Goal: Information Seeking & Learning: Learn about a topic

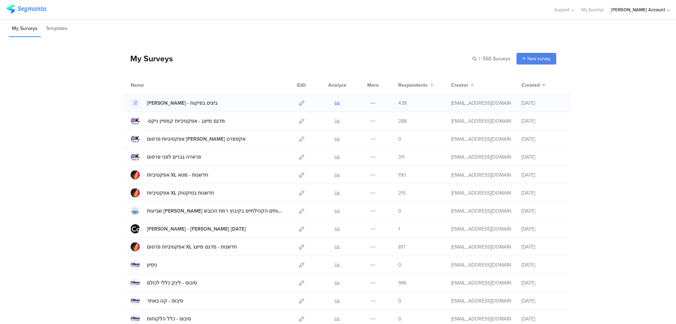
click at [335, 100] on link at bounding box center [337, 103] width 5 height 18
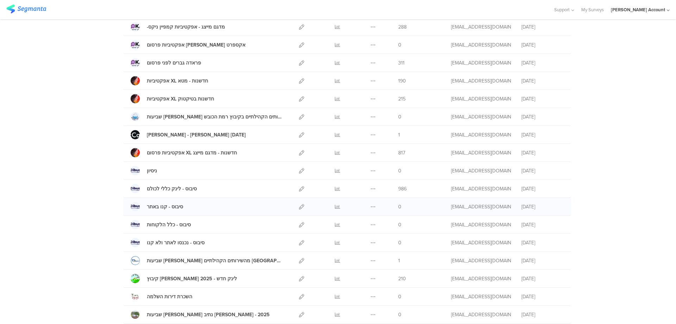
scroll to position [188, 0]
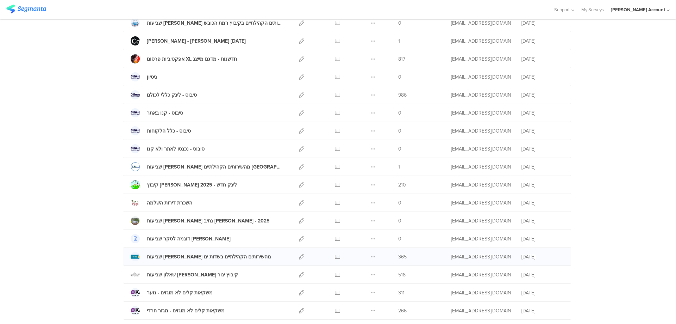
click at [374, 254] on div "Duplicate Export Delete" at bounding box center [373, 257] width 15 height 18
click at [299, 257] on icon at bounding box center [301, 256] width 5 height 5
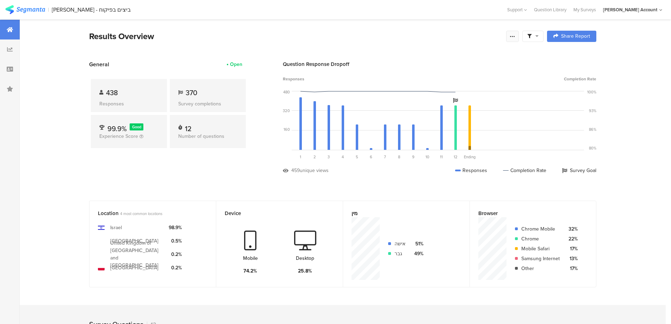
click at [515, 34] on icon at bounding box center [513, 36] width 6 height 6
click at [442, 91] on div "Edit survey" at bounding box center [435, 91] width 24 height 7
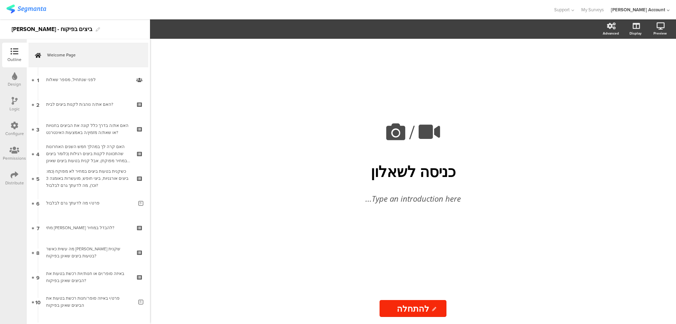
click at [7, 175] on div "Distribute" at bounding box center [14, 178] width 25 height 25
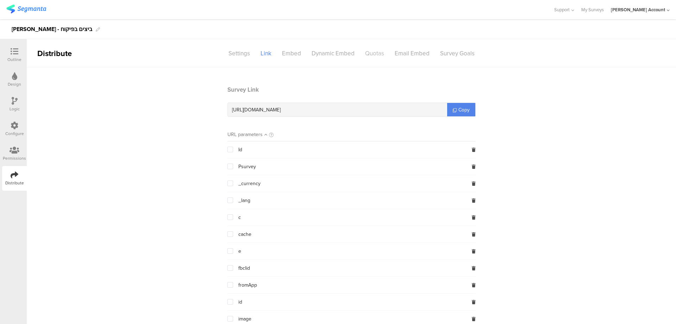
click at [373, 53] on div "Quotas" at bounding box center [375, 53] width 30 height 12
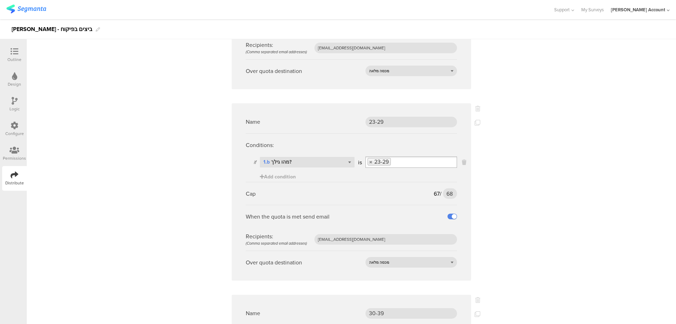
scroll to position [751, 0]
click at [447, 187] on input "68" at bounding box center [450, 192] width 14 height 11
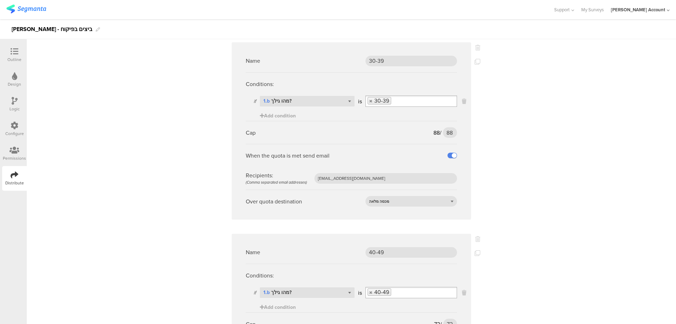
scroll to position [986, 0]
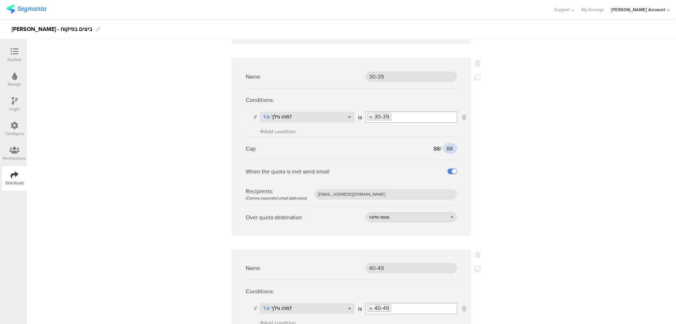
click at [444, 143] on input "88" at bounding box center [450, 148] width 14 height 11
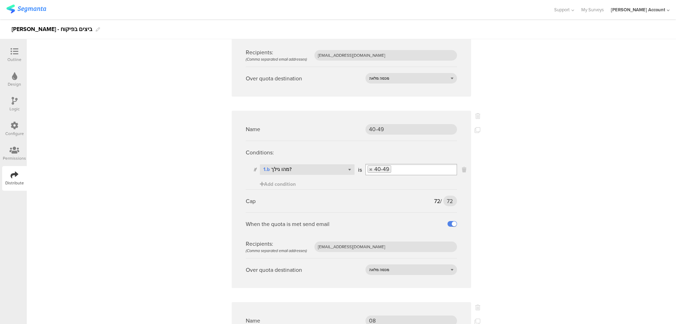
scroll to position [1127, 0]
type input "94"
click at [446, 187] on div "Cap 72 / 72 72" at bounding box center [351, 198] width 211 height 23
click at [446, 193] on input "72" at bounding box center [451, 198] width 14 height 11
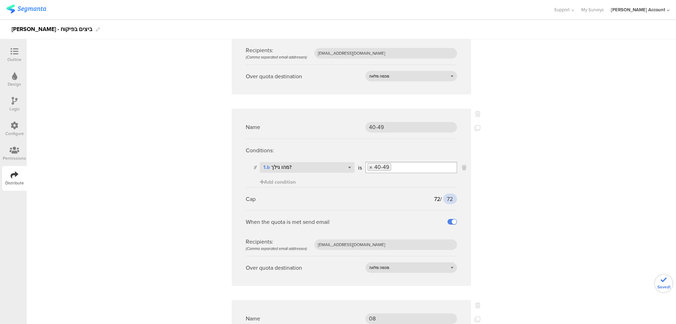
click at [446, 193] on input "72" at bounding box center [451, 198] width 14 height 11
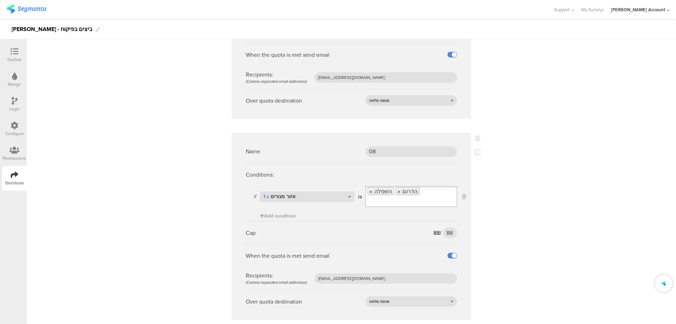
scroll to position [1315, 0]
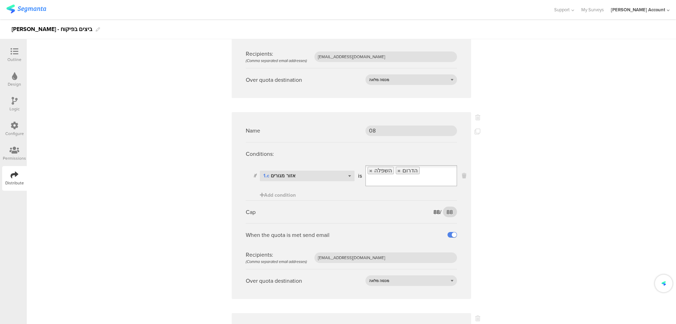
type input "77"
click at [448, 206] on input "88" at bounding box center [450, 211] width 14 height 11
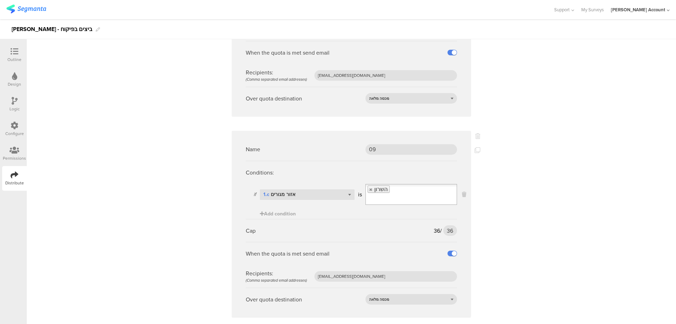
scroll to position [1503, 0]
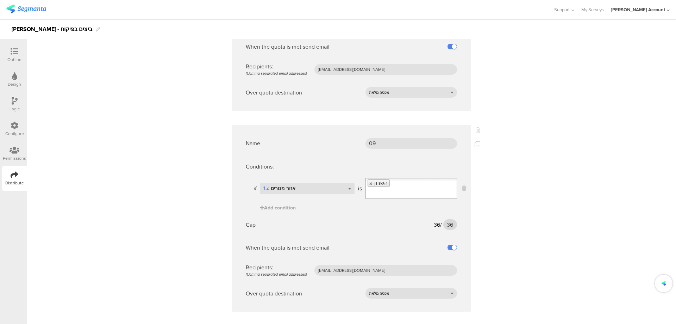
type input "94"
click at [446, 219] on input "36" at bounding box center [451, 224] width 14 height 11
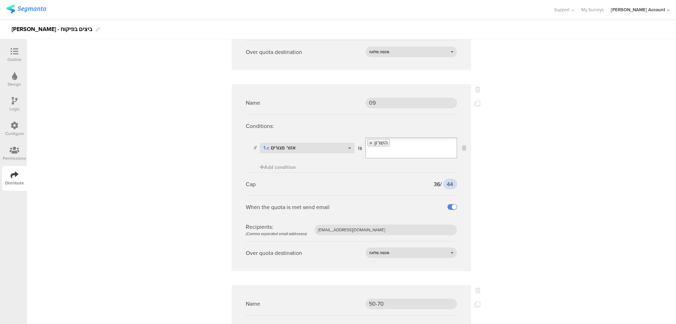
scroll to position [1644, 0]
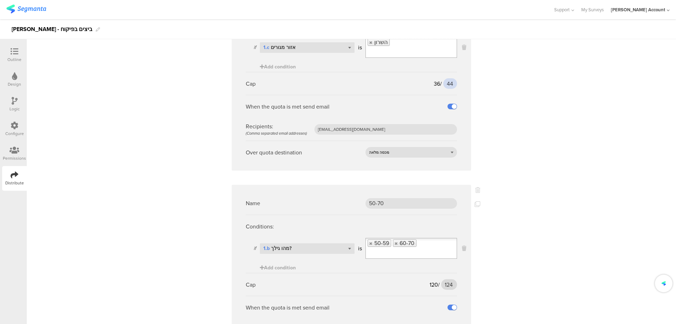
type input "44"
click at [446, 279] on input "124" at bounding box center [449, 284] width 16 height 11
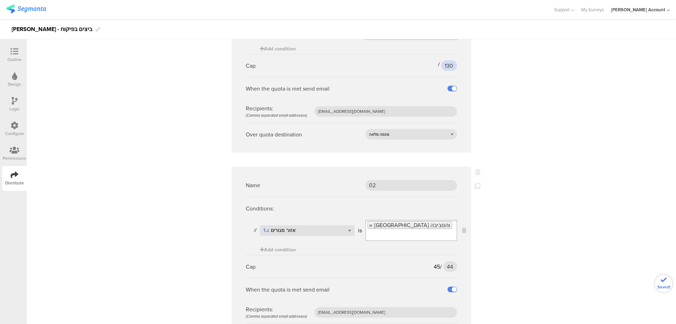
scroll to position [1879, 0]
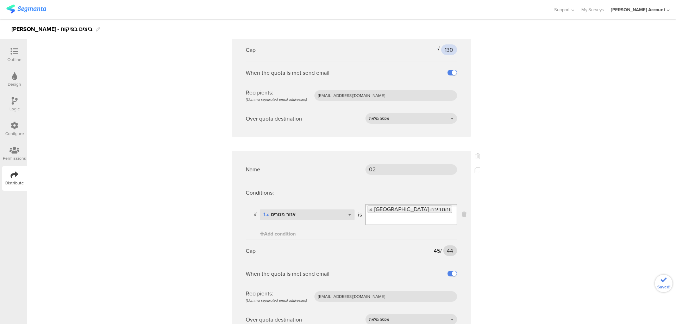
type input "130"
click at [448, 245] on input "44" at bounding box center [451, 250] width 14 height 11
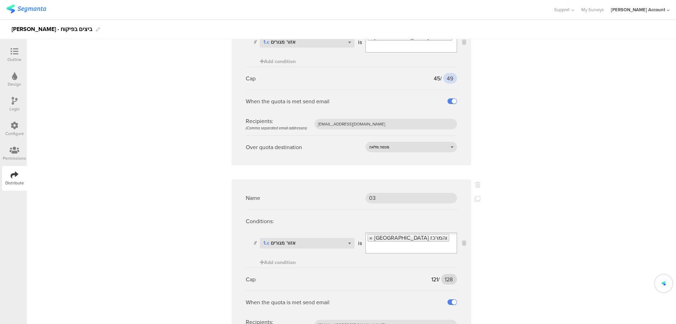
scroll to position [2067, 0]
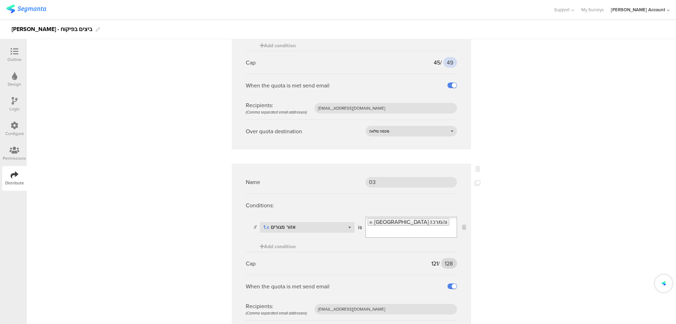
type input "49"
click at [446, 258] on input "128" at bounding box center [449, 263] width 16 height 11
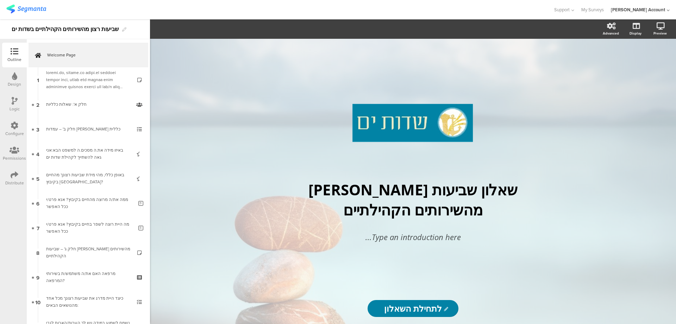
click at [10, 173] on div "Distribute" at bounding box center [14, 178] width 25 height 25
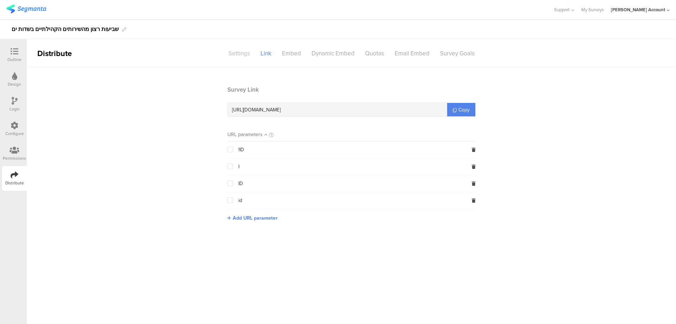
click at [235, 54] on div "Settings" at bounding box center [239, 53] width 32 height 12
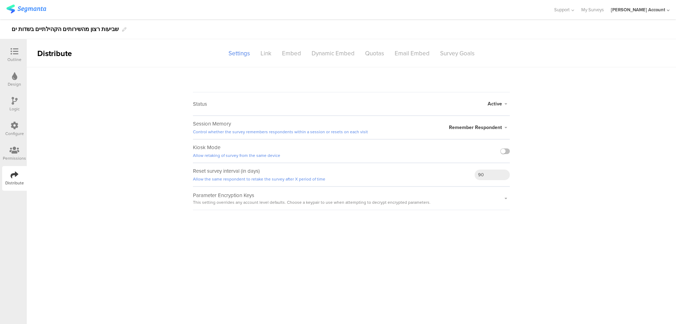
click at [492, 103] on span "Active" at bounding box center [495, 103] width 14 height 7
click at [468, 131] on li "Closed" at bounding box center [469, 132] width 81 height 14
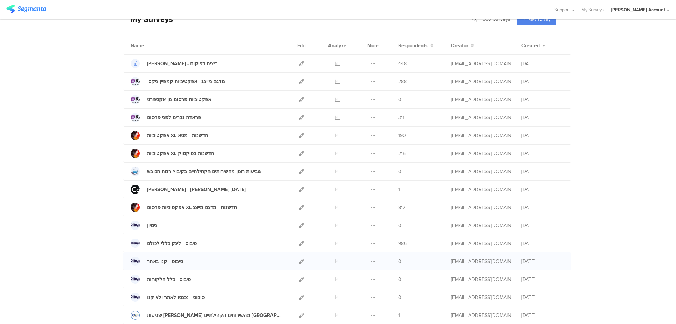
scroll to position [141, 0]
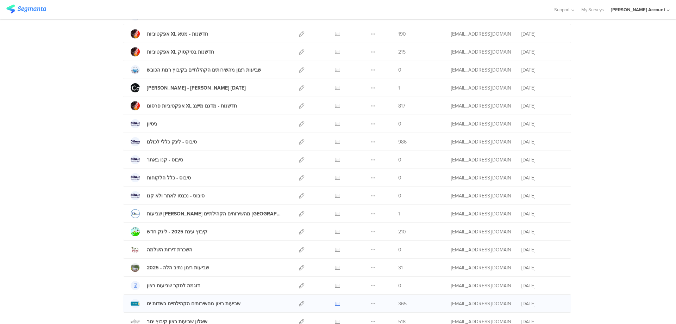
click at [335, 304] on icon at bounding box center [337, 303] width 5 height 5
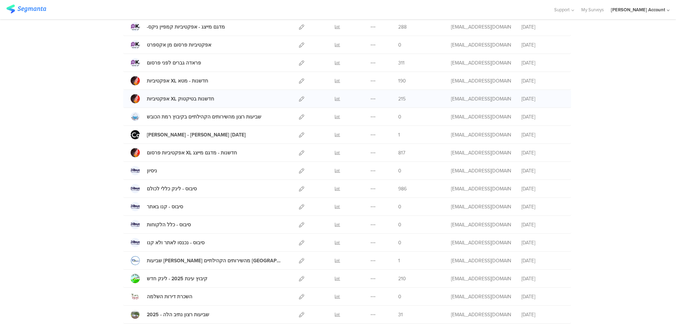
scroll to position [0, 0]
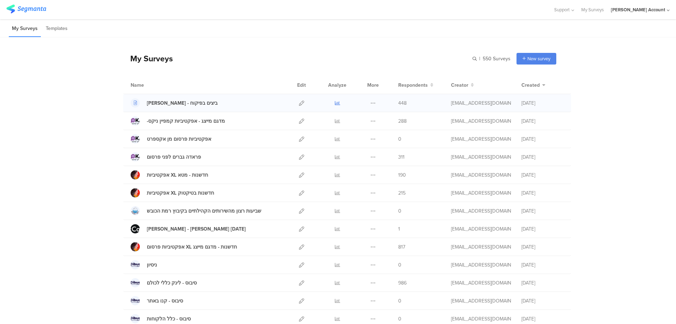
click at [335, 103] on icon at bounding box center [337, 102] width 5 height 5
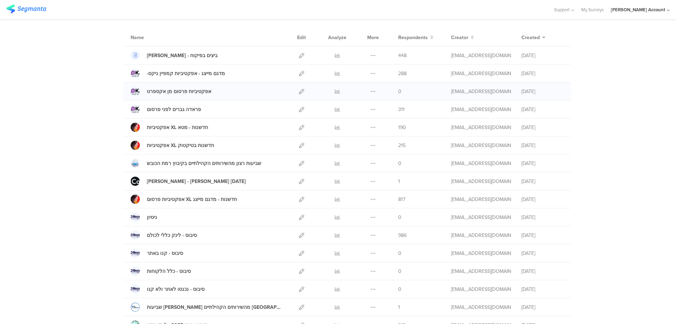
scroll to position [188, 0]
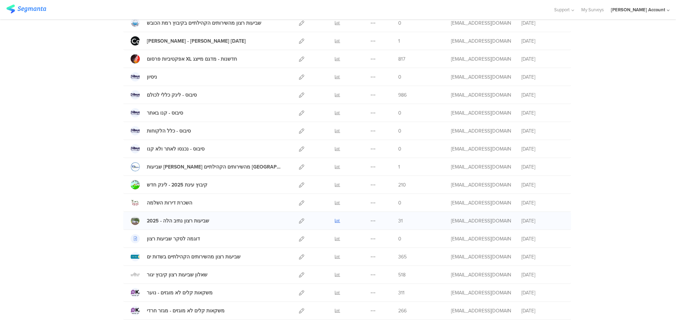
click at [335, 220] on icon at bounding box center [337, 220] width 5 height 5
click at [337, 183] on icon at bounding box center [337, 184] width 5 height 5
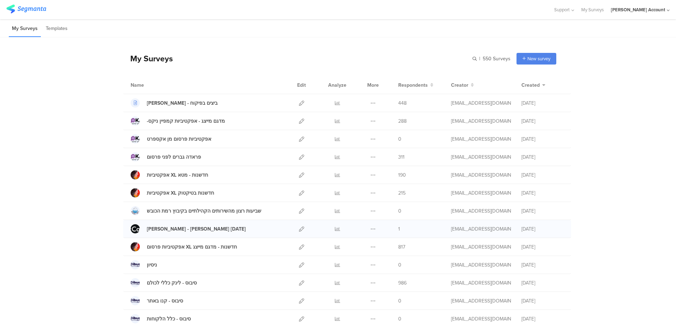
scroll to position [237, 0]
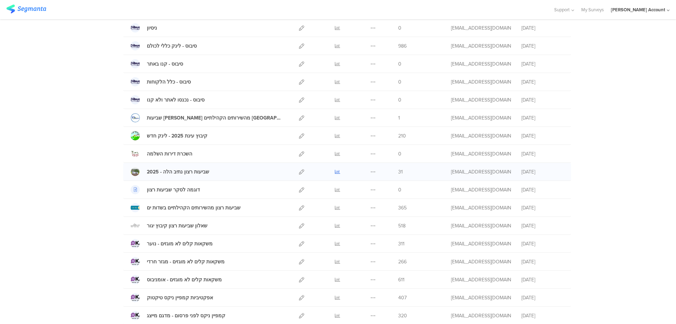
click at [335, 171] on icon at bounding box center [337, 171] width 5 height 5
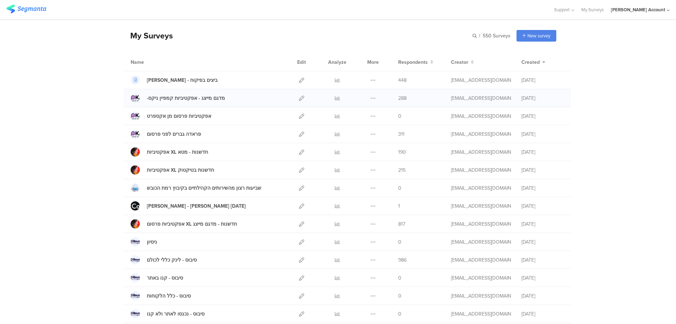
scroll to position [0, 0]
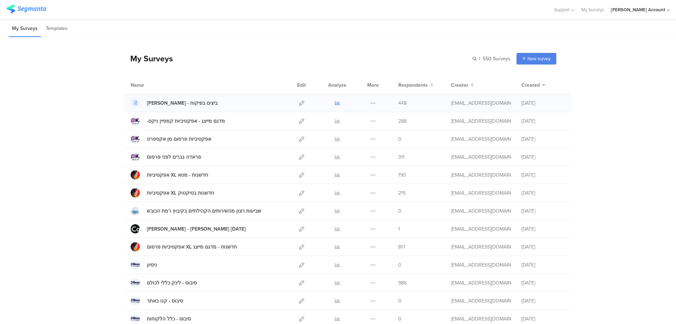
click at [335, 101] on icon at bounding box center [337, 102] width 5 height 5
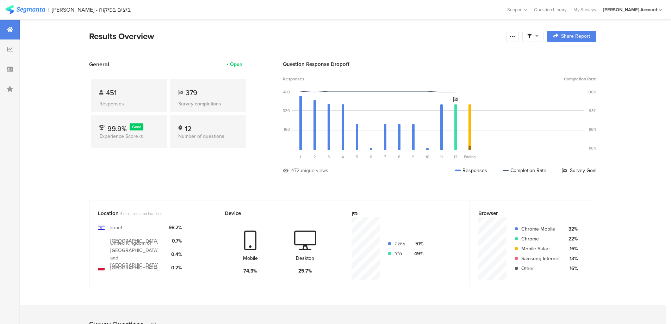
click at [538, 36] on icon at bounding box center [536, 35] width 3 height 5
click at [571, 56] on span at bounding box center [569, 56] width 11 height 6
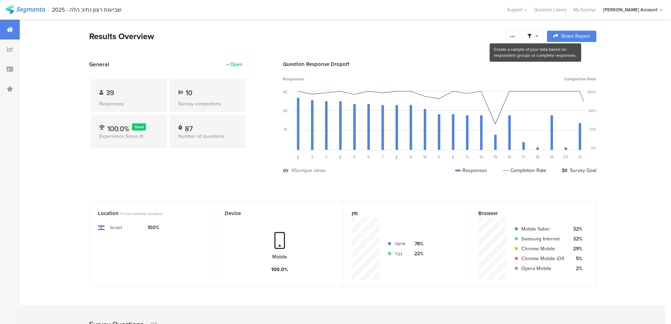
click at [535, 36] on span at bounding box center [532, 36] width 11 height 6
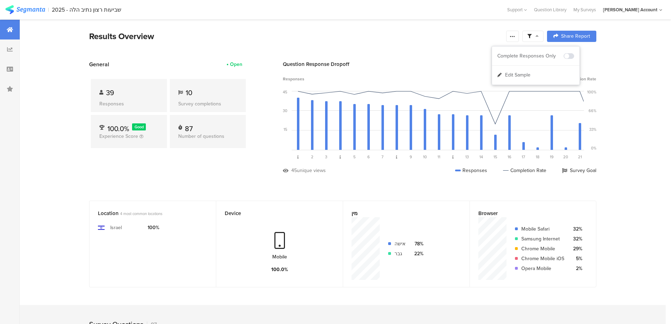
click at [388, 48] on section "Results Overview Confidence Level 95 % Preview survey Edit survey Export Result…" at bounding box center [343, 45] width 564 height 30
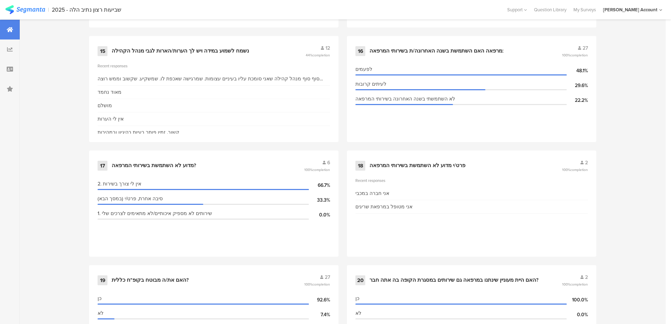
scroll to position [1127, 0]
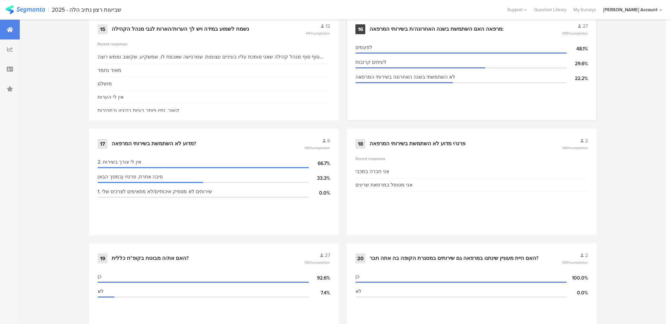
click at [405, 29] on div "מרפאה האם השתמשת בשנה האחרונה/ת בשירותי המרפאה:" at bounding box center [437, 29] width 134 height 7
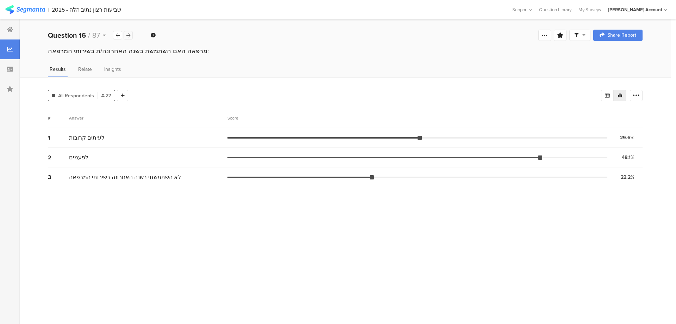
click at [126, 33] on icon at bounding box center [128, 35] width 4 height 5
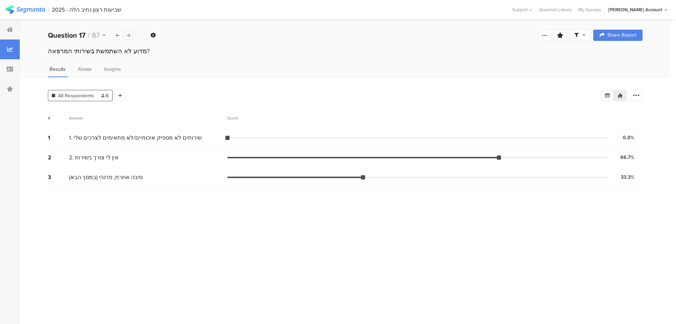
click at [126, 33] on icon at bounding box center [128, 35] width 4 height 5
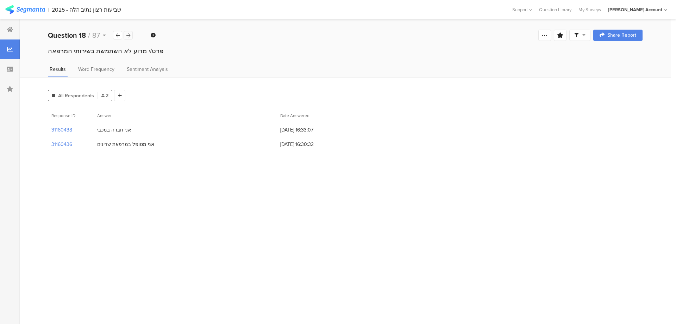
click at [126, 33] on icon at bounding box center [128, 35] width 4 height 5
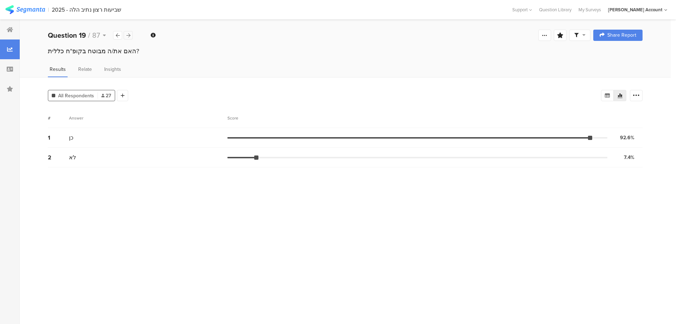
click at [126, 33] on icon at bounding box center [128, 35] width 4 height 5
click at [120, 35] on div at bounding box center [117, 35] width 9 height 8
click at [129, 32] on div at bounding box center [128, 35] width 9 height 8
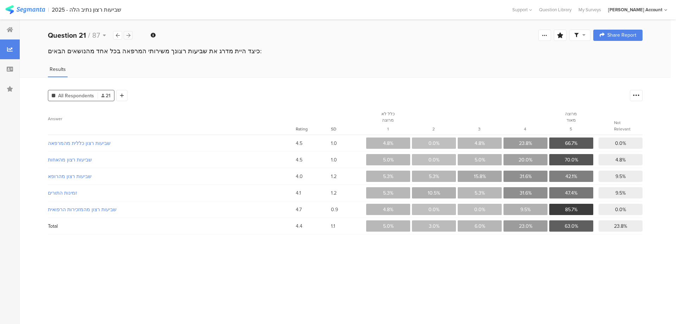
click at [129, 32] on div at bounding box center [128, 35] width 9 height 8
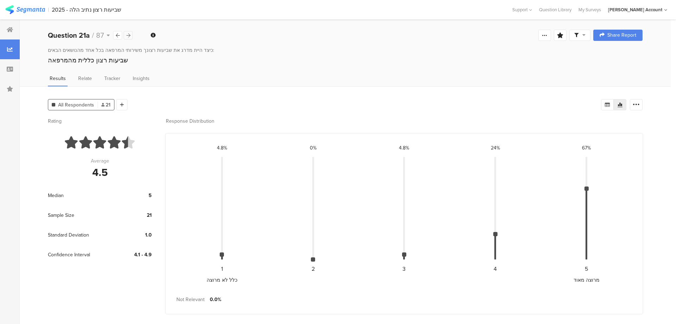
click at [129, 32] on div at bounding box center [128, 35] width 9 height 8
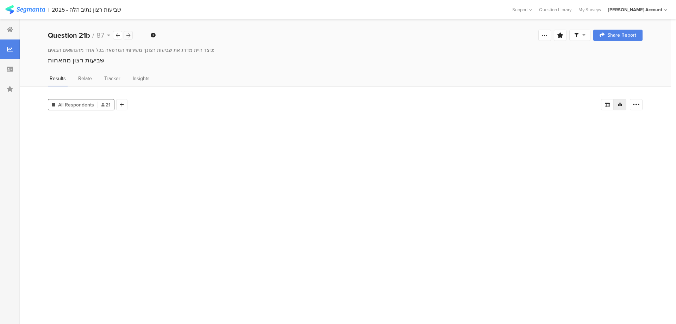
click at [129, 32] on div at bounding box center [128, 35] width 9 height 8
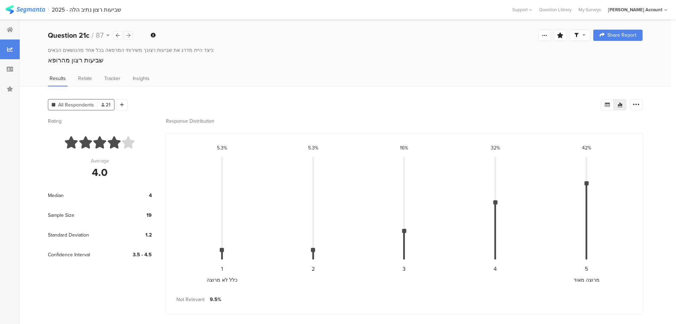
click at [129, 32] on div at bounding box center [128, 35] width 9 height 8
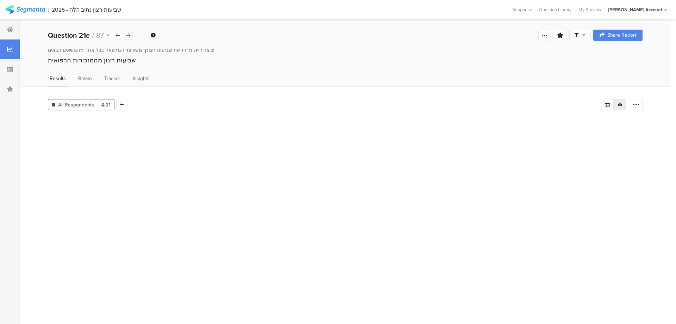
click at [129, 32] on div at bounding box center [128, 35] width 9 height 8
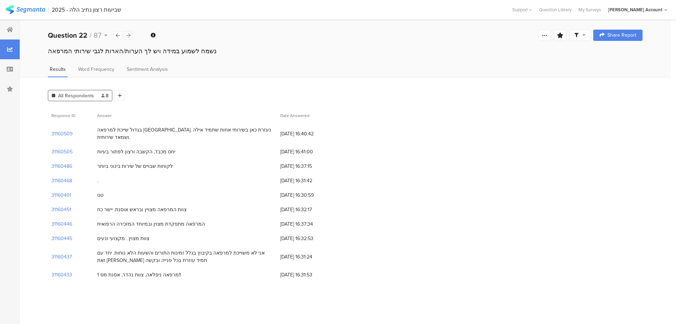
click at [129, 32] on div at bounding box center [128, 35] width 9 height 8
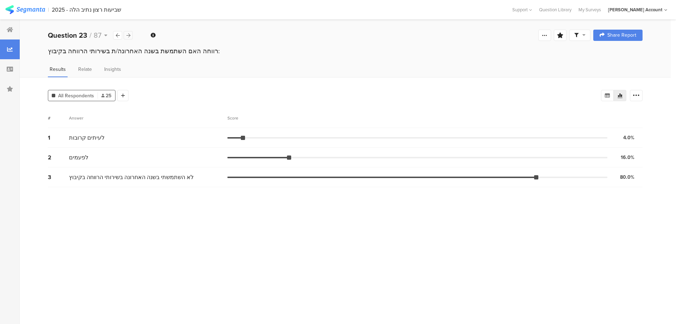
click at [127, 35] on icon at bounding box center [128, 35] width 4 height 5
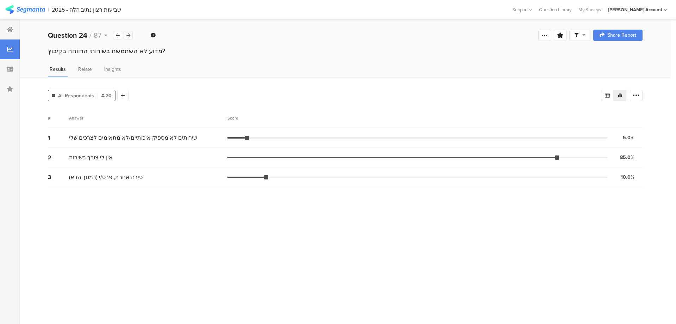
click at [127, 35] on icon at bounding box center [128, 35] width 4 height 5
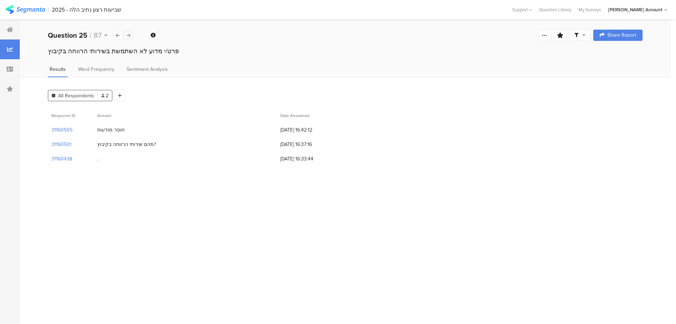
click at [127, 35] on icon at bounding box center [128, 35] width 4 height 5
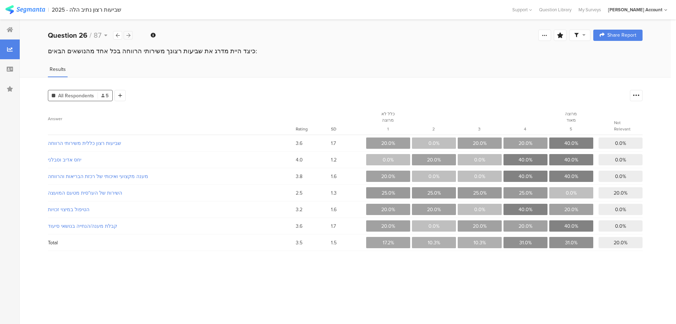
click at [127, 35] on icon at bounding box center [128, 35] width 4 height 5
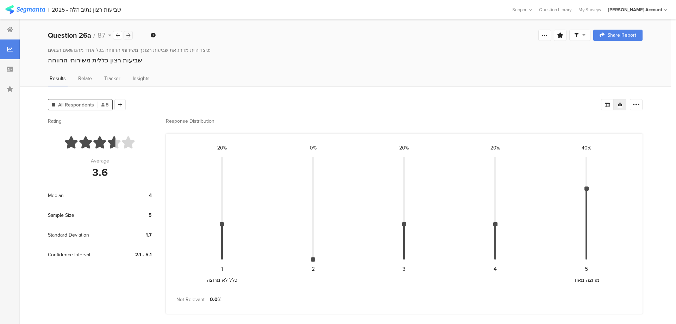
click at [127, 35] on icon at bounding box center [128, 35] width 4 height 5
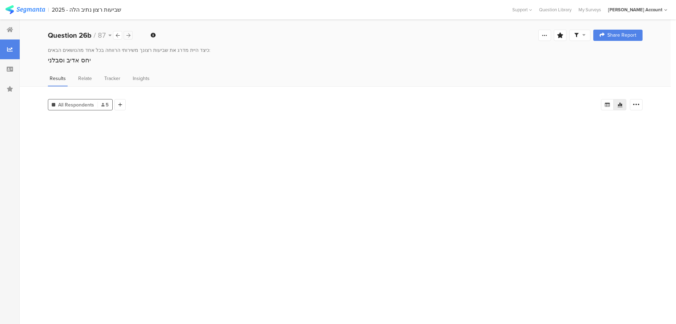
click at [127, 35] on icon at bounding box center [128, 35] width 4 height 5
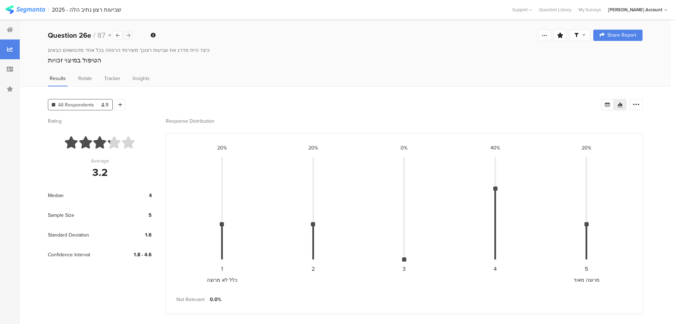
click at [127, 35] on icon at bounding box center [128, 35] width 4 height 5
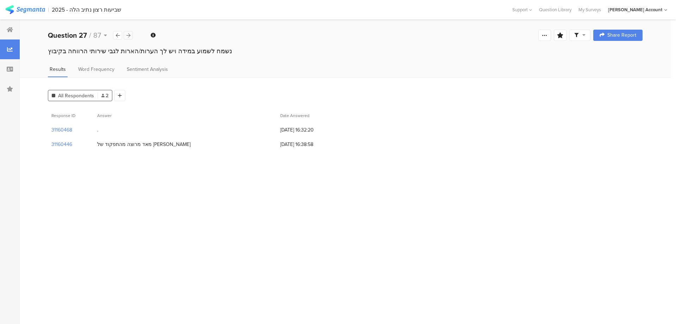
click at [127, 35] on icon at bounding box center [128, 35] width 4 height 5
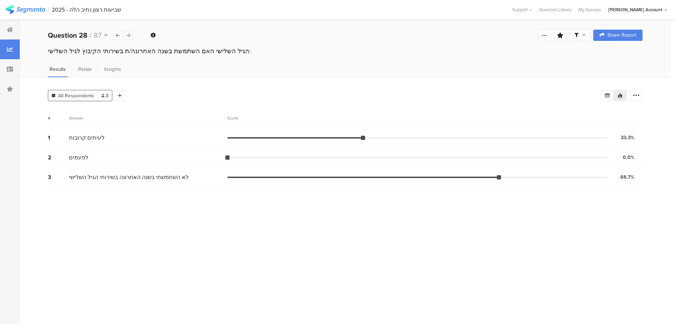
click at [127, 35] on icon at bounding box center [128, 35] width 4 height 5
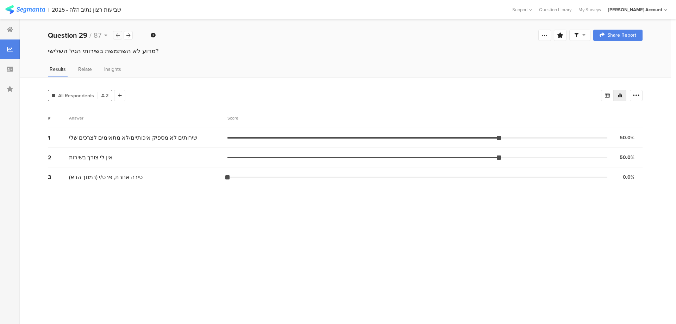
click at [115, 36] on div at bounding box center [117, 35] width 9 height 8
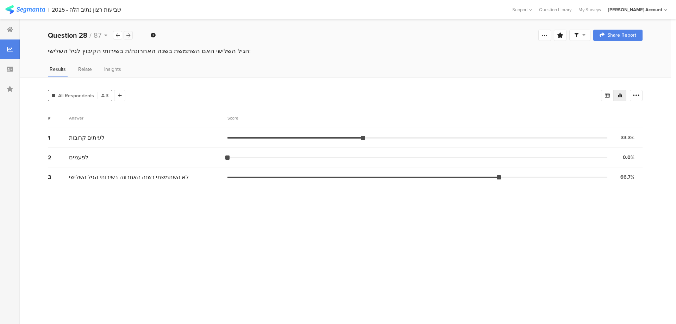
click at [130, 33] on icon at bounding box center [128, 35] width 4 height 5
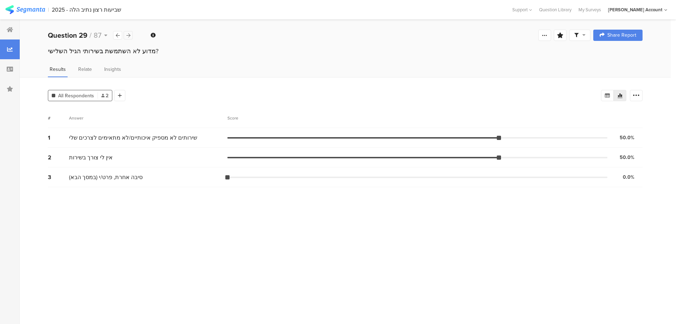
click at [129, 33] on icon at bounding box center [128, 35] width 4 height 5
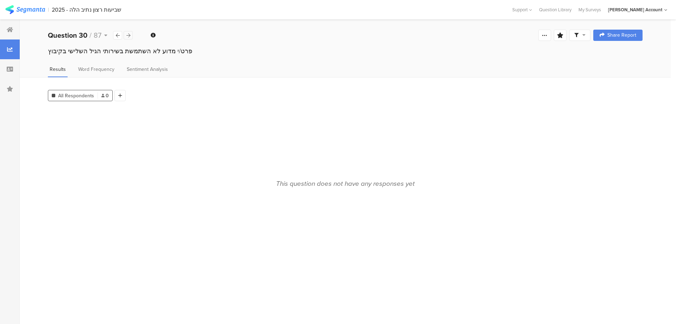
click at [129, 33] on icon at bounding box center [128, 35] width 4 height 5
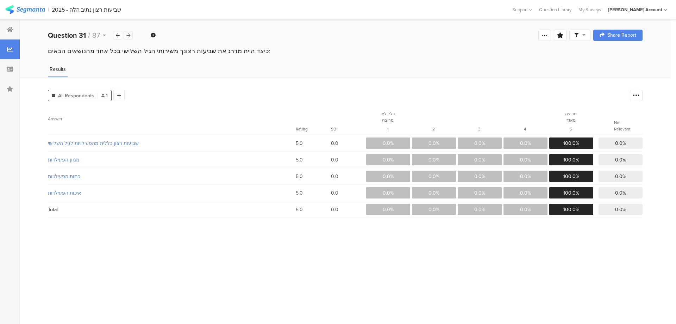
click at [129, 33] on icon at bounding box center [128, 35] width 4 height 5
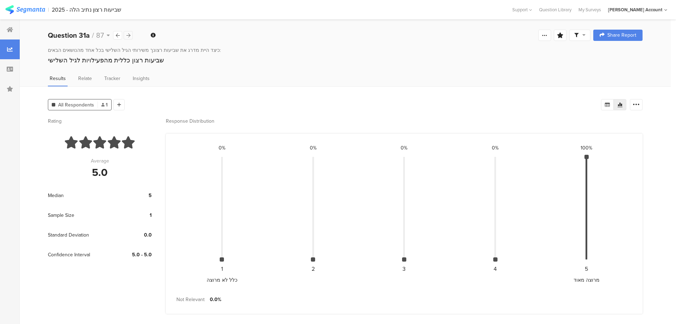
click at [129, 33] on icon at bounding box center [128, 35] width 4 height 5
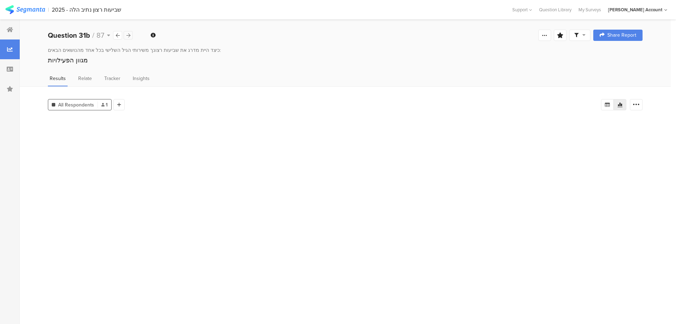
click at [129, 33] on icon at bounding box center [128, 35] width 4 height 5
click at [129, 34] on icon at bounding box center [128, 35] width 4 height 5
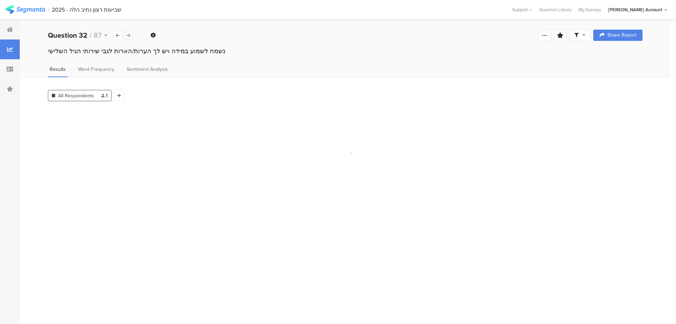
click at [129, 34] on icon at bounding box center [128, 35] width 4 height 5
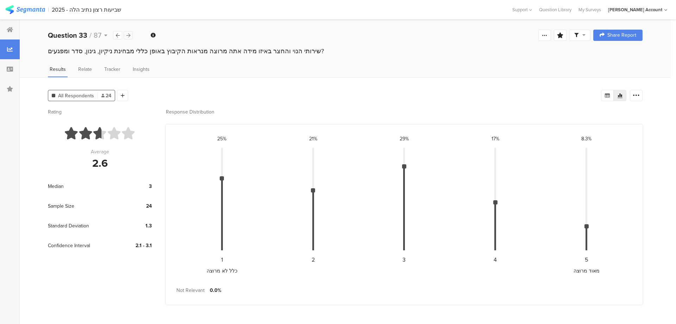
click at [129, 34] on icon at bounding box center [128, 35] width 4 height 5
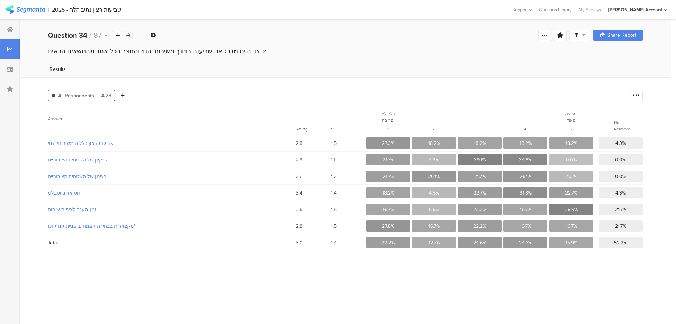
click at [129, 34] on icon at bounding box center [128, 35] width 4 height 5
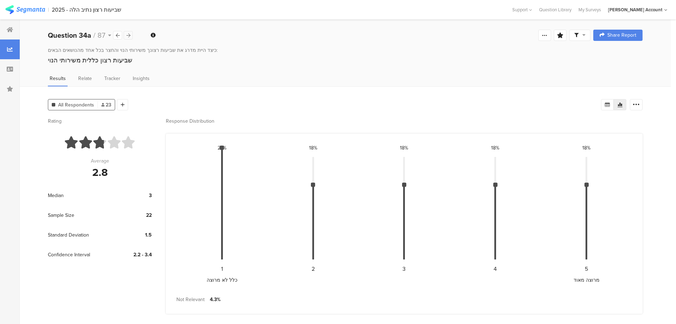
click at [129, 34] on icon at bounding box center [128, 35] width 4 height 5
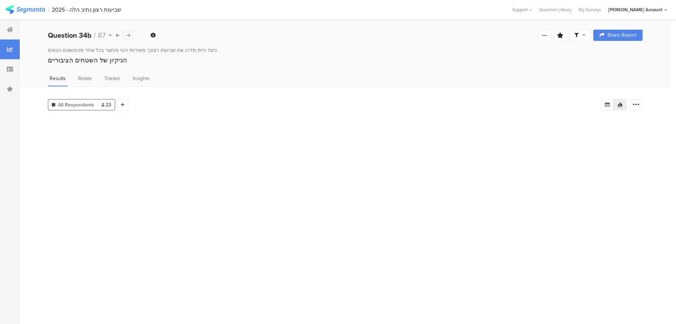
click at [129, 34] on icon at bounding box center [128, 35] width 4 height 5
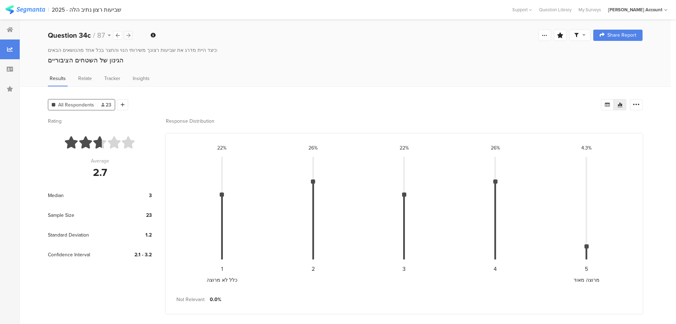
click at [129, 34] on icon at bounding box center [128, 35] width 4 height 5
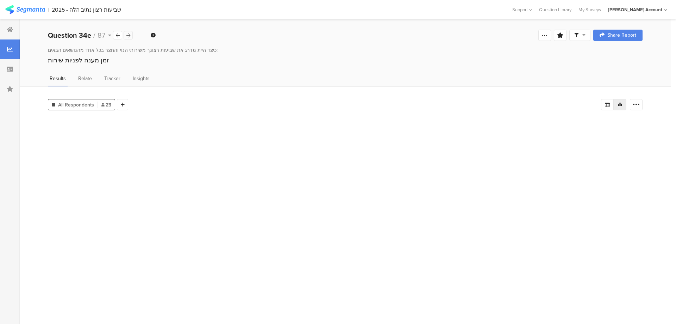
click at [129, 34] on icon at bounding box center [128, 35] width 4 height 5
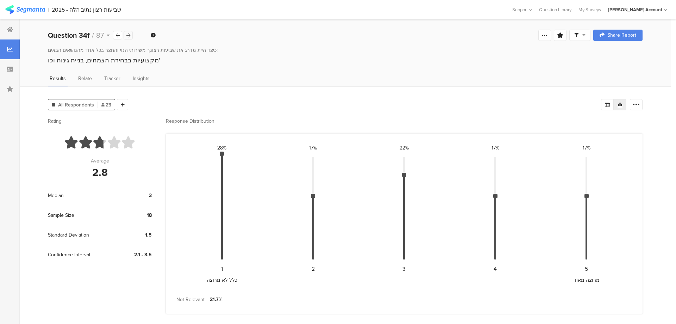
click at [129, 34] on icon at bounding box center [128, 35] width 4 height 5
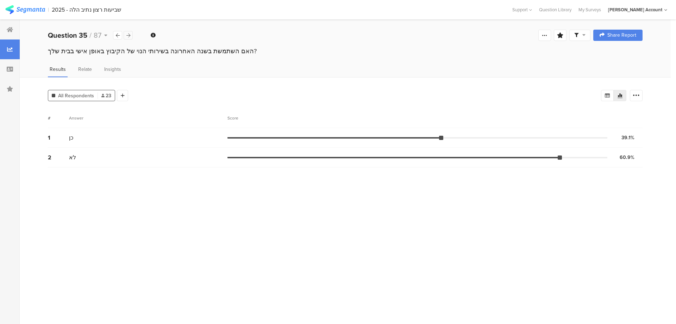
click at [129, 34] on icon at bounding box center [128, 35] width 4 height 5
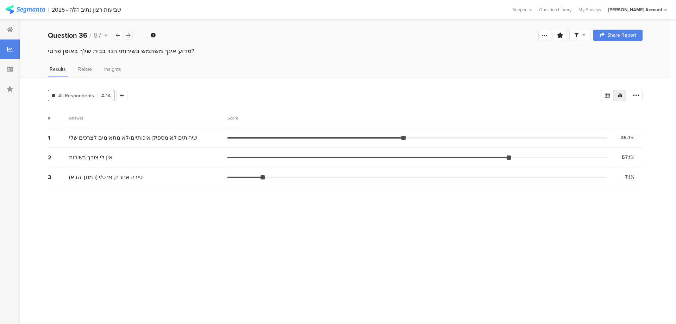
click at [129, 34] on icon at bounding box center [128, 35] width 4 height 5
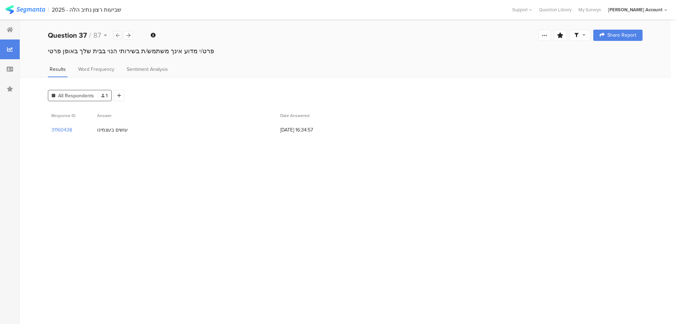
click at [122, 35] on div at bounding box center [117, 35] width 9 height 8
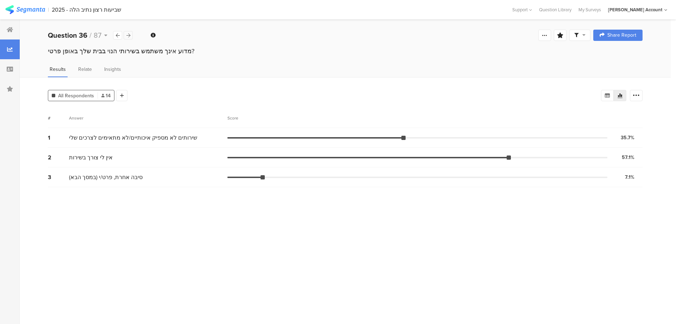
click at [132, 35] on div at bounding box center [128, 35] width 9 height 8
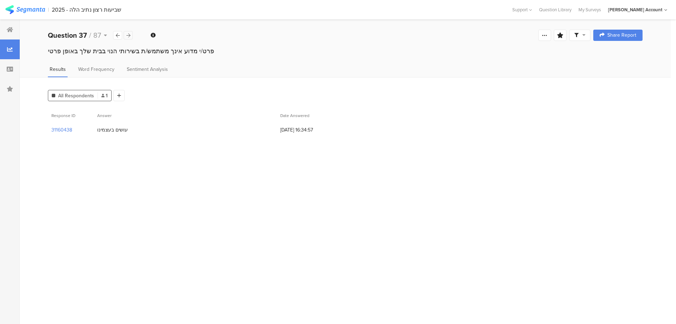
click at [132, 35] on div at bounding box center [128, 35] width 9 height 8
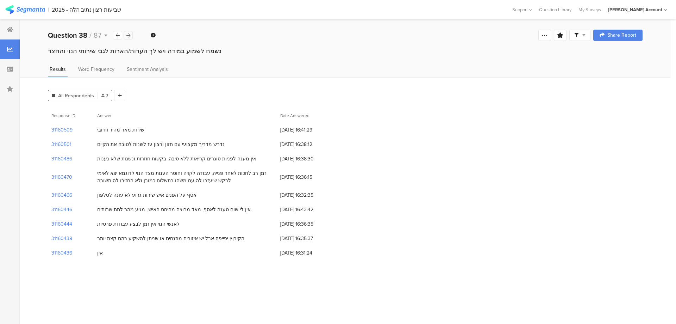
click at [132, 35] on div at bounding box center [128, 35] width 9 height 8
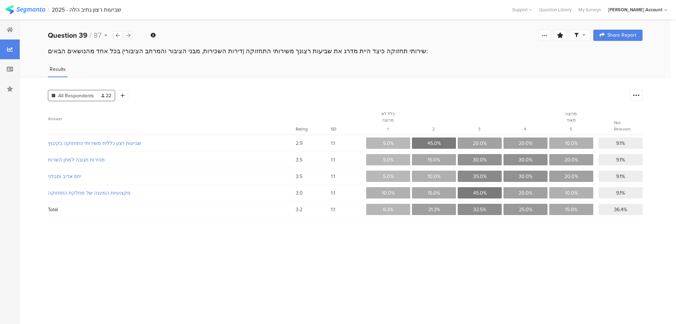
click at [132, 35] on div at bounding box center [128, 35] width 9 height 8
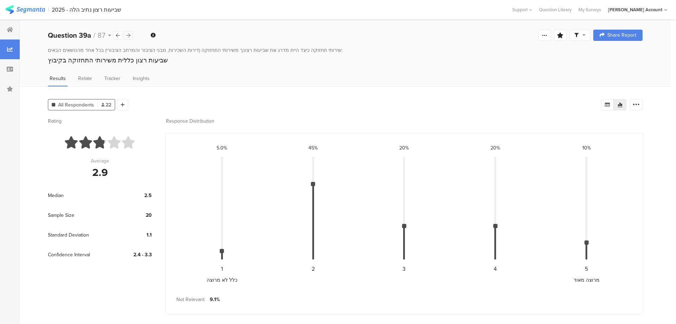
click at [132, 35] on div at bounding box center [128, 35] width 9 height 8
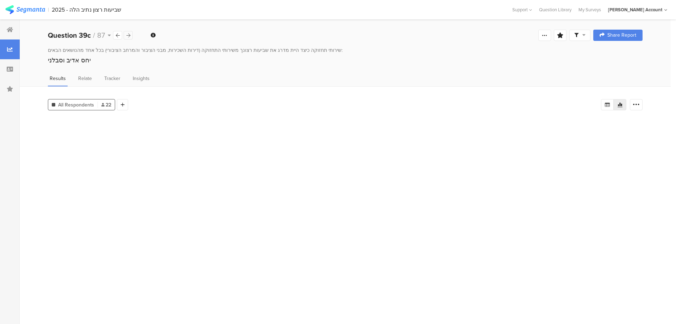
click at [132, 35] on div at bounding box center [128, 35] width 9 height 8
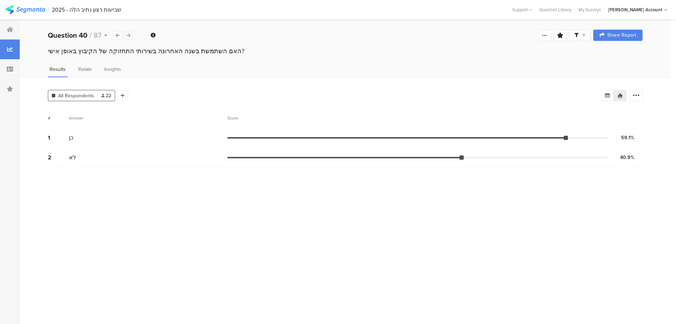
click at [132, 35] on div at bounding box center [128, 35] width 9 height 8
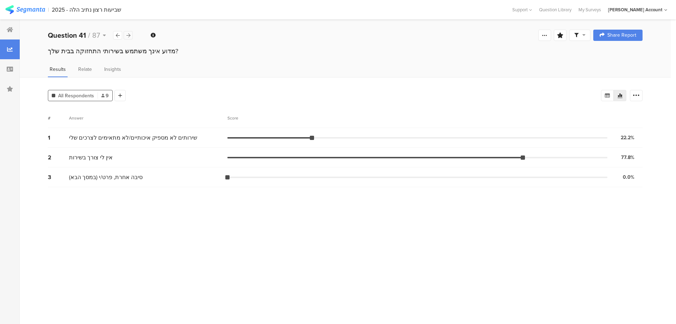
click at [132, 35] on div at bounding box center [128, 35] width 9 height 8
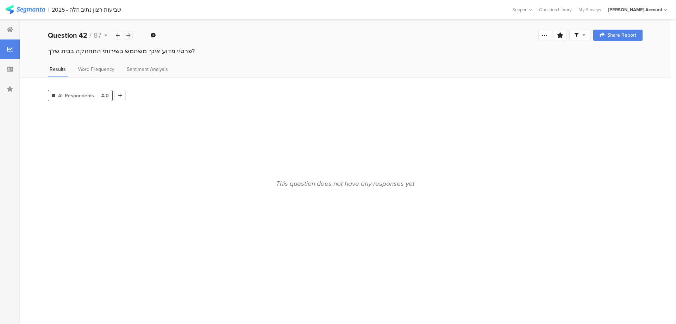
click at [132, 35] on div at bounding box center [128, 35] width 9 height 8
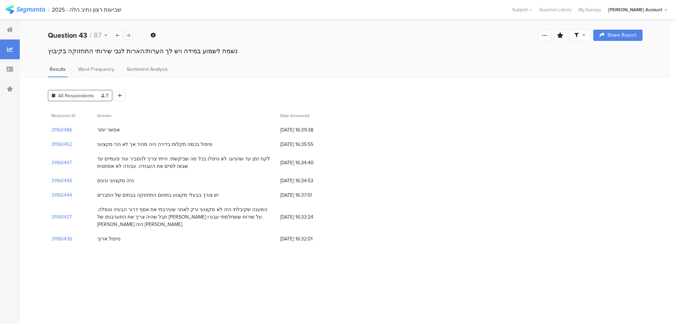
click at [132, 35] on div at bounding box center [128, 35] width 9 height 8
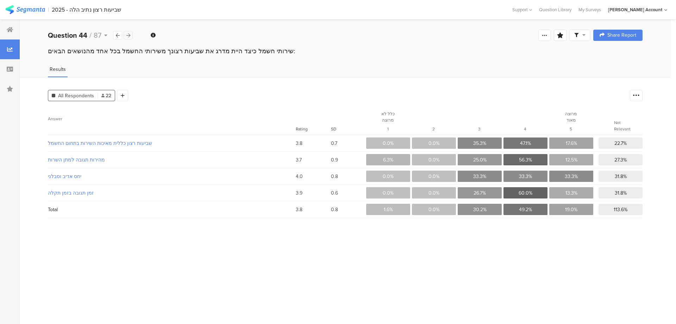
click at [132, 35] on div at bounding box center [128, 35] width 9 height 8
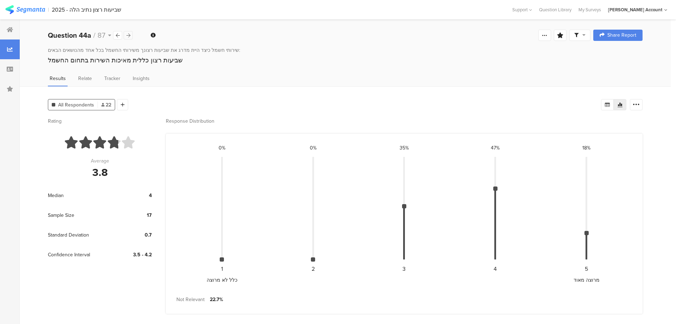
click at [132, 35] on div at bounding box center [128, 35] width 9 height 8
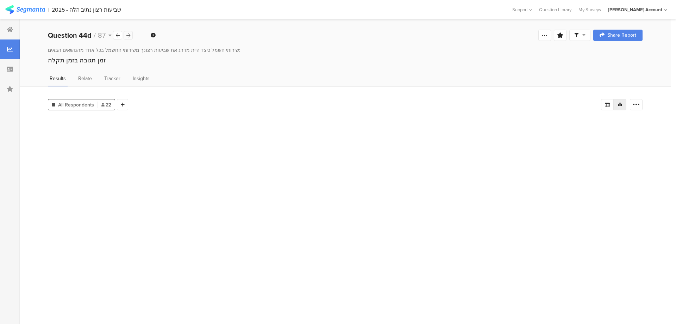
click at [132, 35] on div at bounding box center [128, 35] width 9 height 8
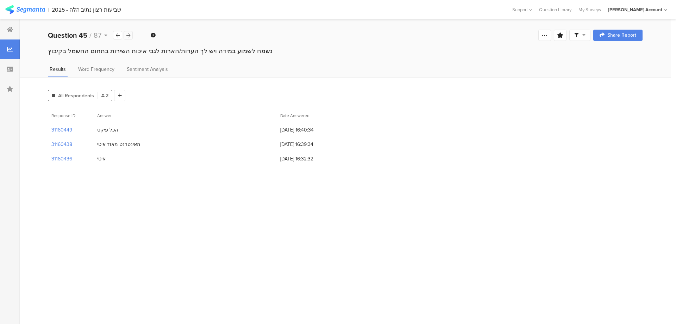
click at [132, 35] on div at bounding box center [128, 35] width 9 height 8
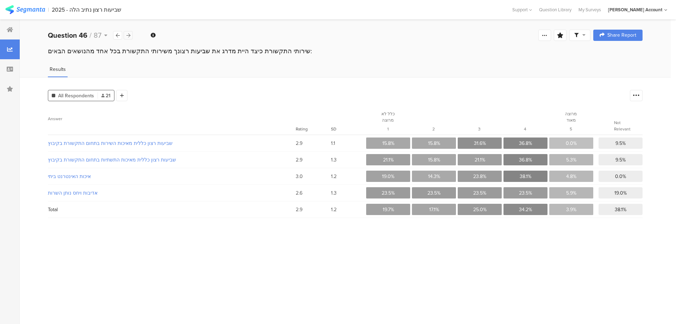
click at [132, 35] on div at bounding box center [128, 35] width 9 height 8
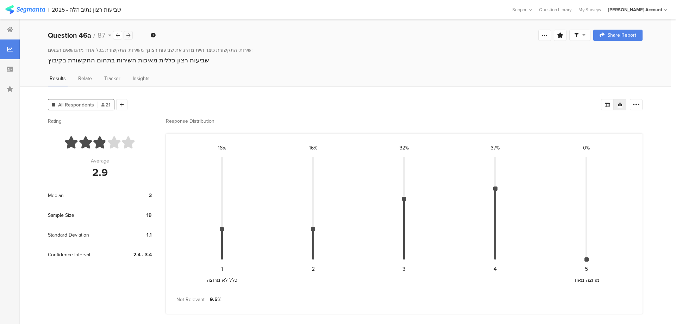
click at [132, 35] on div at bounding box center [128, 35] width 9 height 8
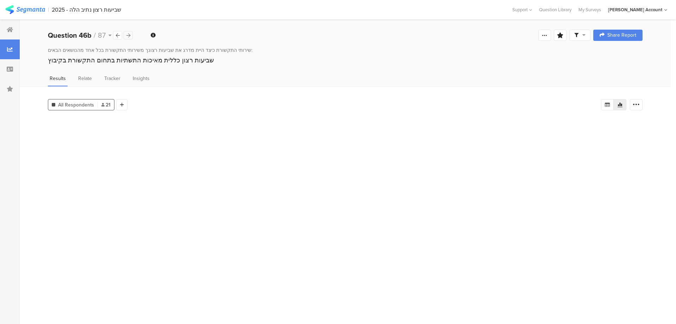
click at [132, 35] on div at bounding box center [128, 35] width 9 height 8
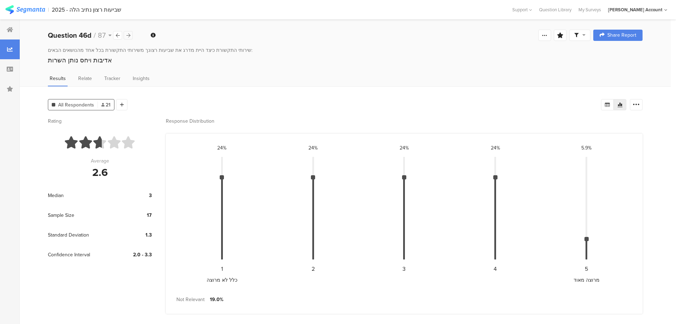
click at [132, 35] on div at bounding box center [128, 35] width 9 height 8
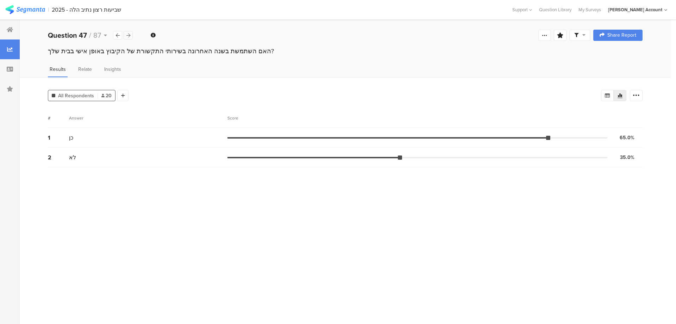
click at [132, 35] on div at bounding box center [128, 35] width 9 height 8
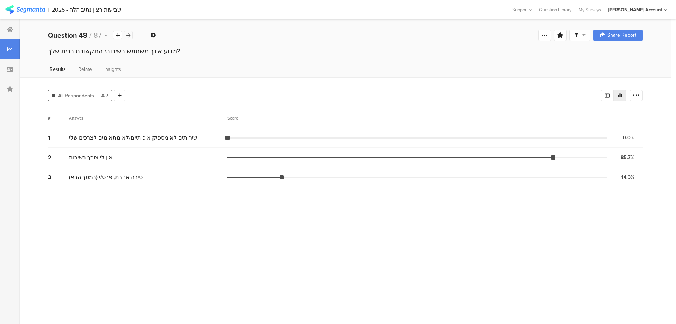
click at [132, 35] on div at bounding box center [128, 35] width 9 height 8
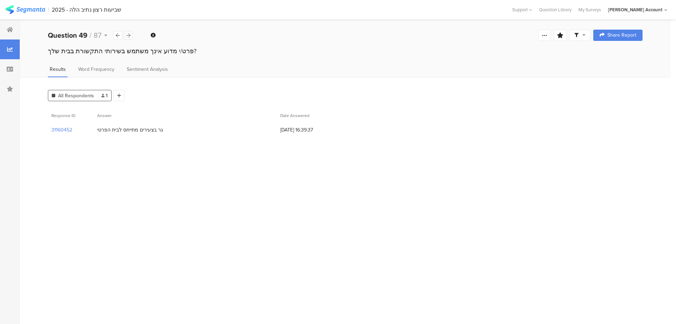
click at [132, 35] on div at bounding box center [128, 35] width 9 height 8
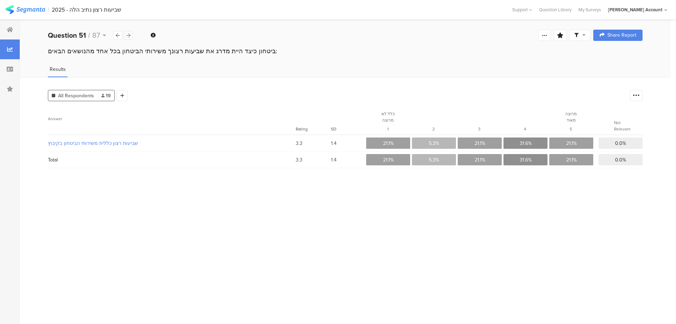
click at [132, 35] on div at bounding box center [128, 35] width 9 height 8
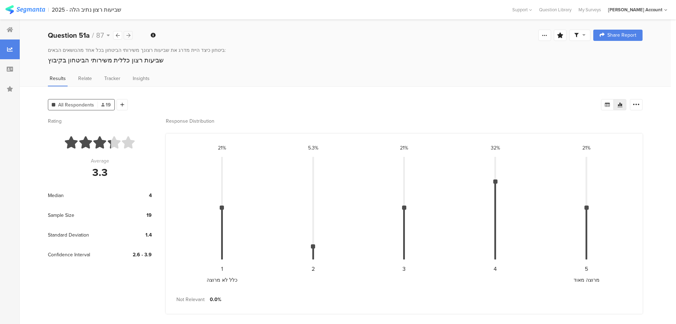
click at [132, 35] on div at bounding box center [128, 35] width 9 height 8
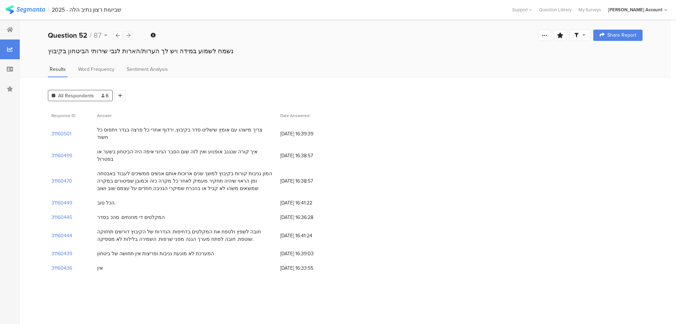
click at [132, 35] on div at bounding box center [128, 35] width 9 height 8
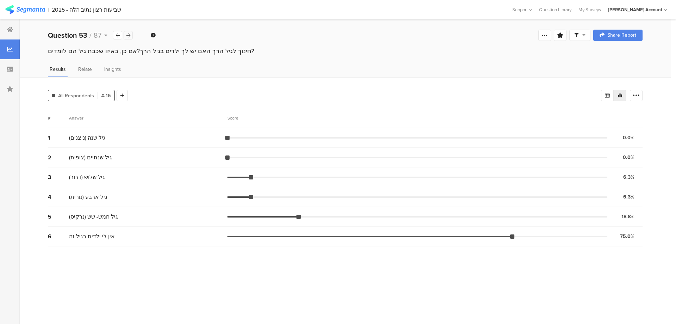
click at [132, 35] on div at bounding box center [128, 35] width 9 height 8
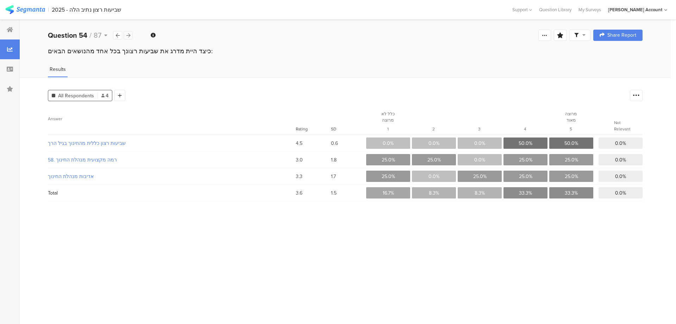
click at [132, 35] on div at bounding box center [128, 35] width 9 height 8
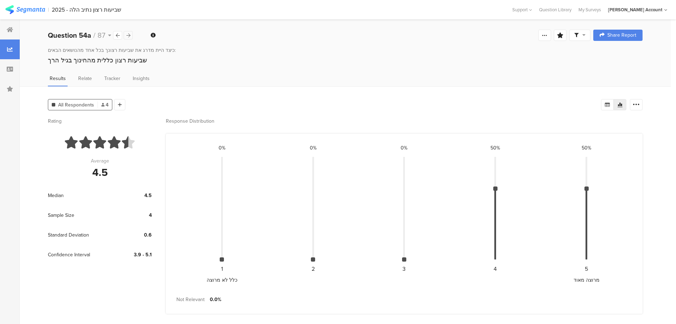
click at [132, 35] on div at bounding box center [128, 35] width 9 height 8
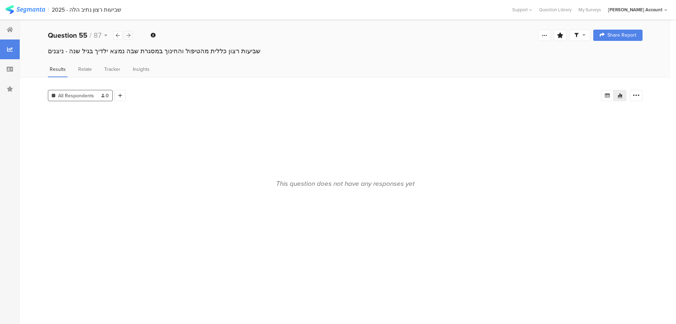
click at [132, 35] on div at bounding box center [128, 35] width 9 height 8
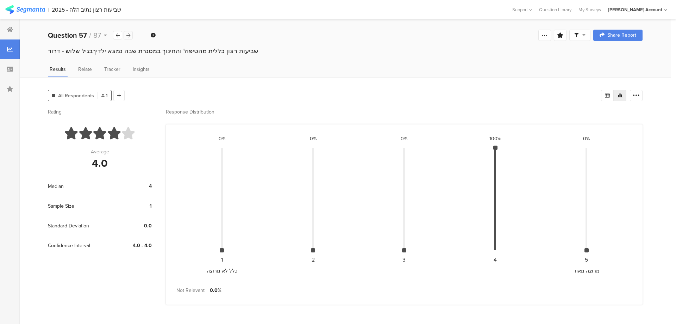
click at [132, 35] on div at bounding box center [128, 35] width 9 height 8
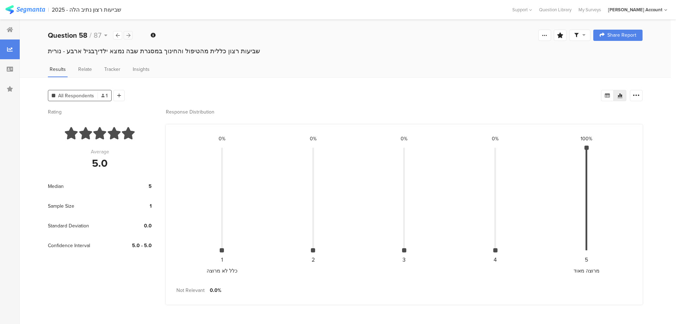
click at [132, 35] on div at bounding box center [128, 35] width 9 height 8
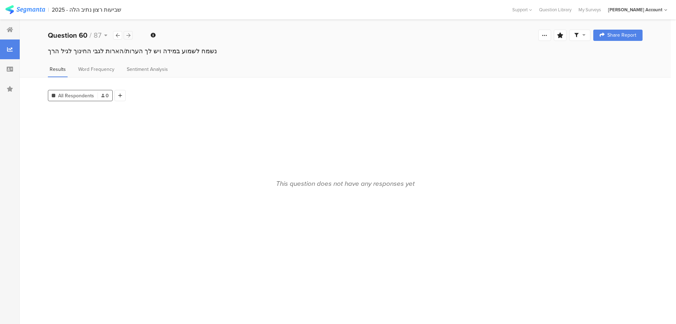
click at [132, 35] on div at bounding box center [128, 35] width 9 height 8
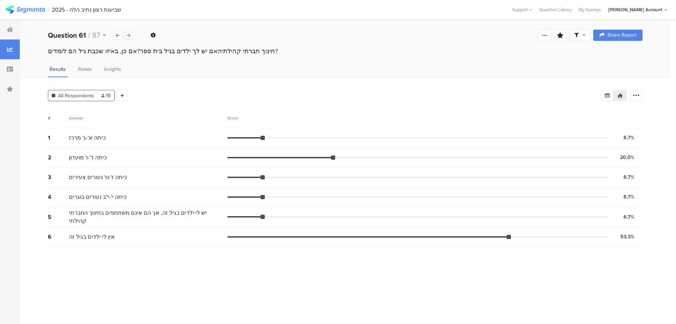
click at [132, 35] on div at bounding box center [128, 35] width 9 height 8
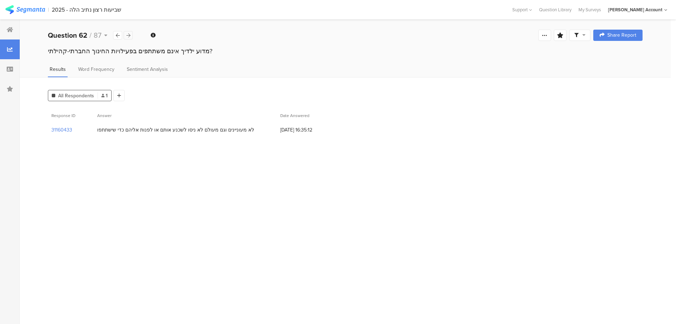
click at [132, 35] on div at bounding box center [128, 35] width 9 height 8
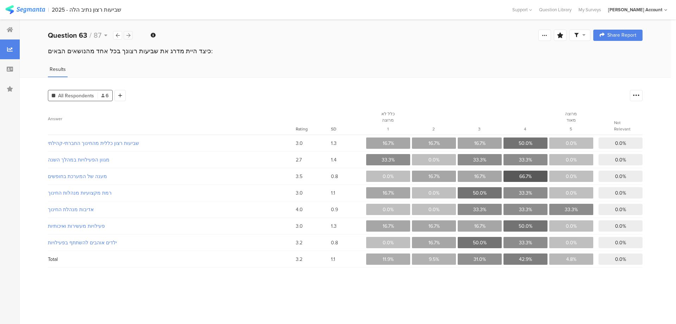
click at [132, 35] on div at bounding box center [128, 35] width 9 height 8
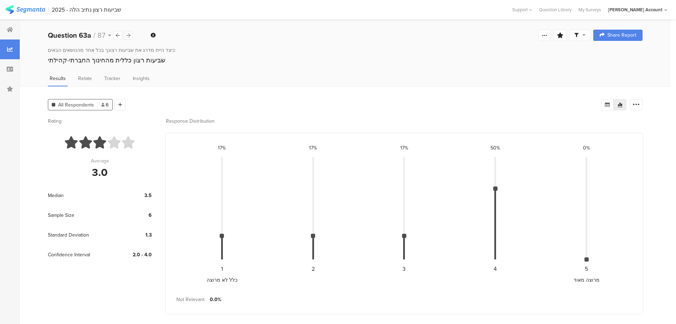
click at [132, 35] on div at bounding box center [128, 35] width 9 height 8
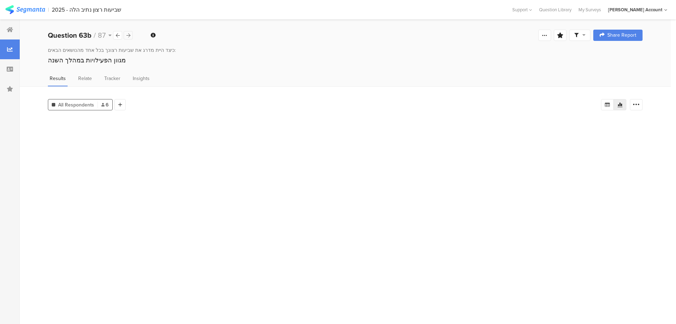
click at [132, 35] on div at bounding box center [128, 35] width 9 height 8
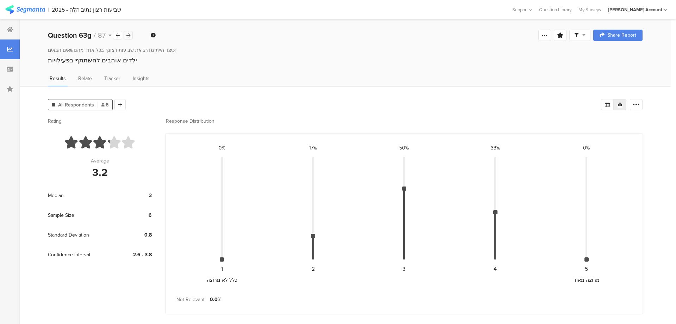
click at [132, 35] on div at bounding box center [128, 35] width 9 height 8
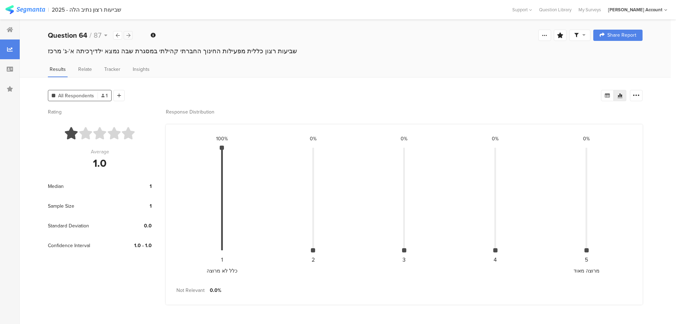
click at [132, 35] on div at bounding box center [128, 35] width 9 height 8
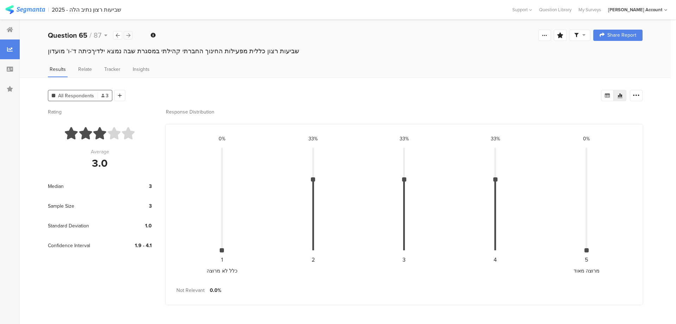
click at [132, 35] on div at bounding box center [128, 35] width 9 height 8
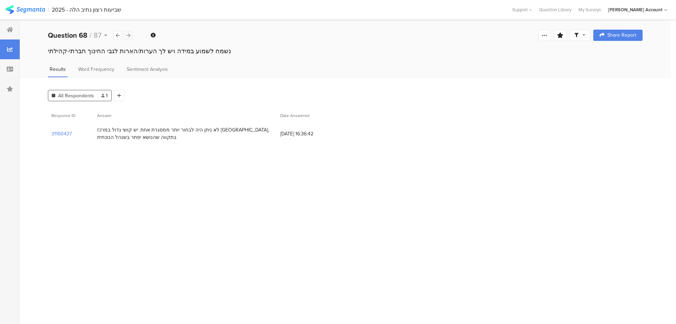
click at [132, 35] on div at bounding box center [128, 35] width 9 height 8
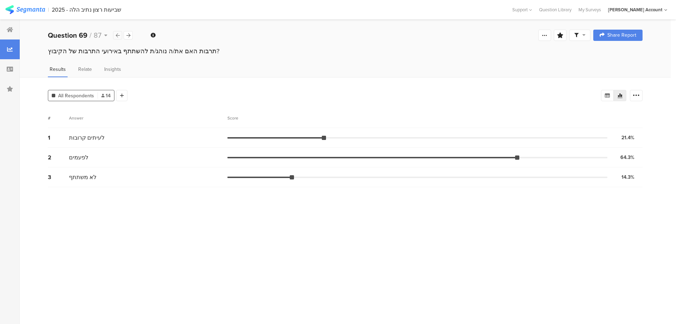
click at [119, 35] on icon at bounding box center [118, 35] width 4 height 5
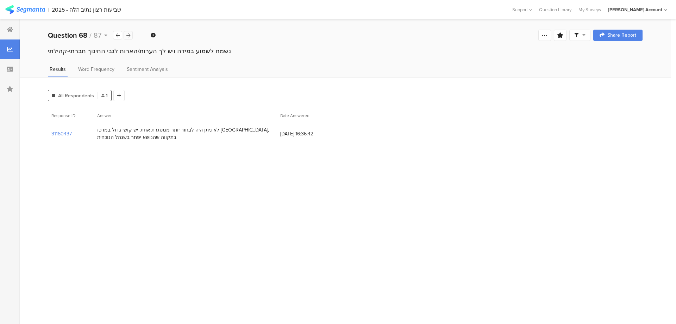
click at [130, 35] on icon at bounding box center [128, 35] width 4 height 5
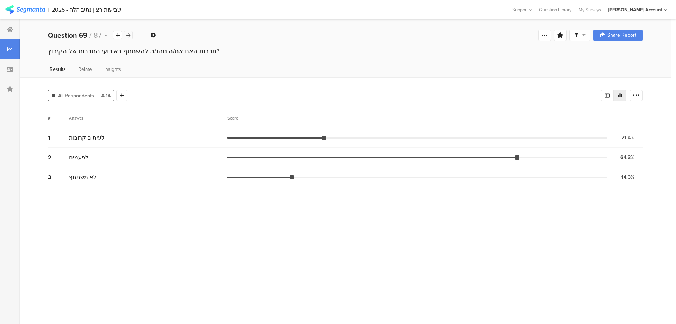
click at [130, 35] on icon at bounding box center [128, 35] width 4 height 5
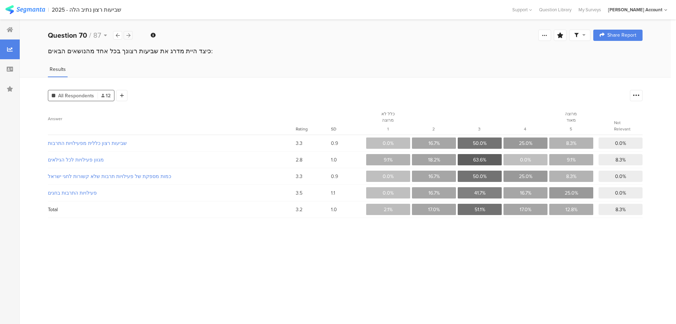
click at [130, 35] on icon at bounding box center [128, 35] width 4 height 5
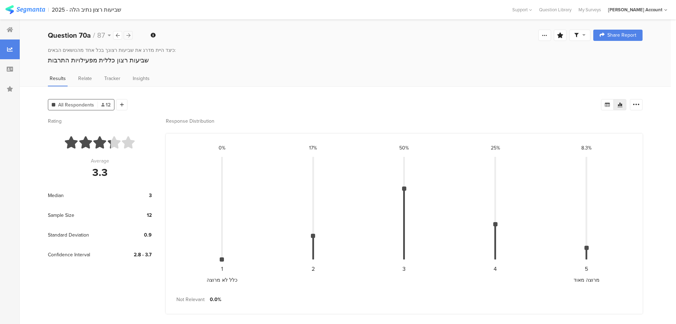
click at [130, 35] on icon at bounding box center [128, 35] width 4 height 5
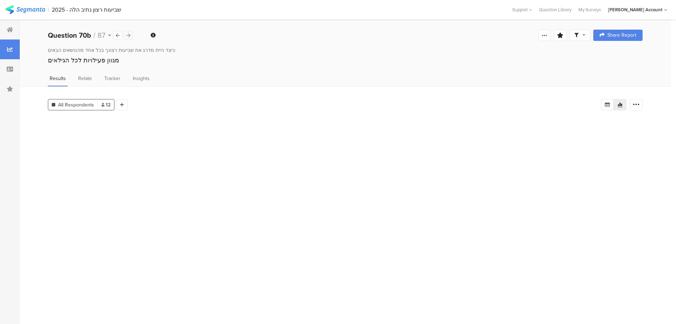
click at [130, 35] on icon at bounding box center [128, 35] width 4 height 5
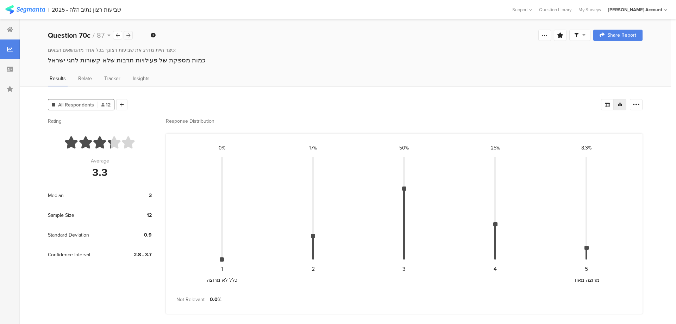
click at [130, 35] on icon at bounding box center [128, 35] width 4 height 5
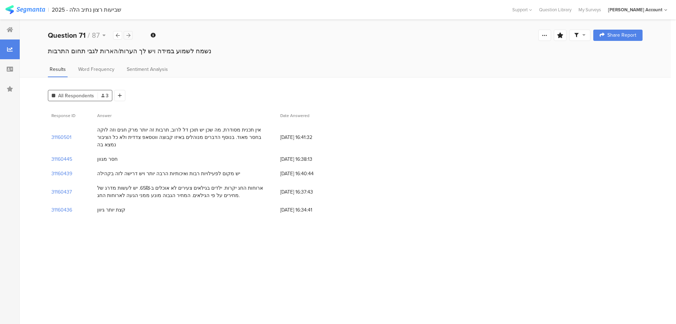
click at [130, 35] on icon at bounding box center [128, 35] width 4 height 5
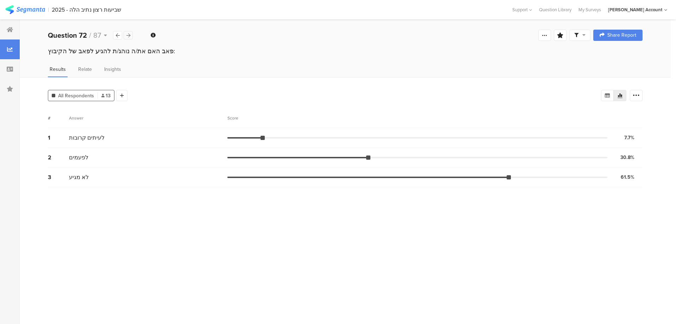
click at [130, 34] on icon at bounding box center [128, 35] width 4 height 5
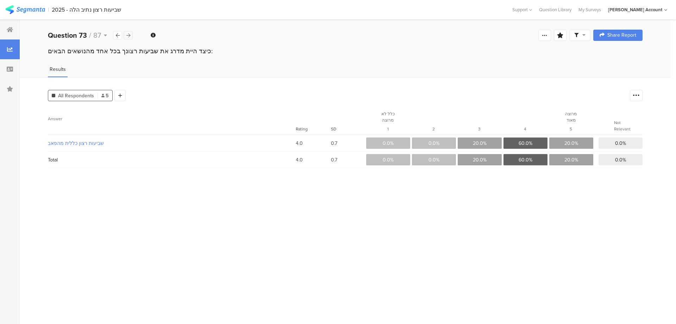
click at [130, 34] on icon at bounding box center [128, 35] width 4 height 5
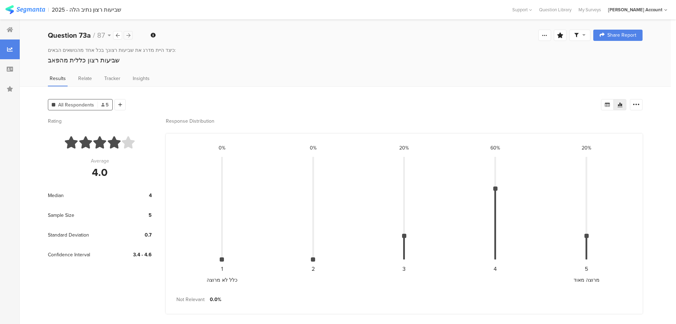
click at [130, 34] on icon at bounding box center [128, 35] width 4 height 5
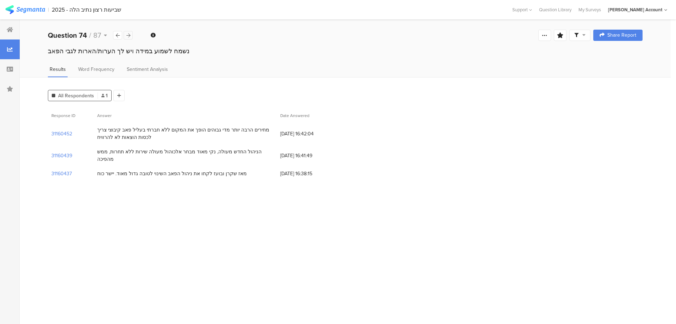
click at [130, 34] on icon at bounding box center [128, 35] width 4 height 5
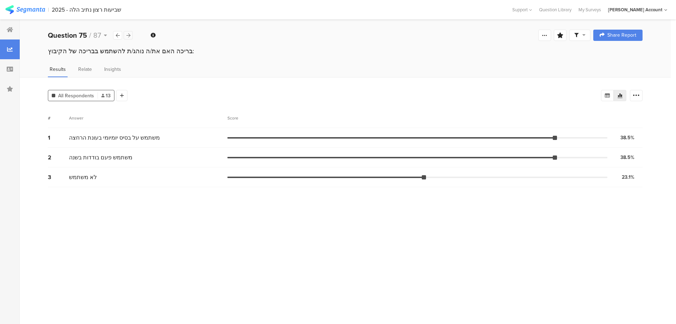
click at [130, 34] on icon at bounding box center [128, 35] width 4 height 5
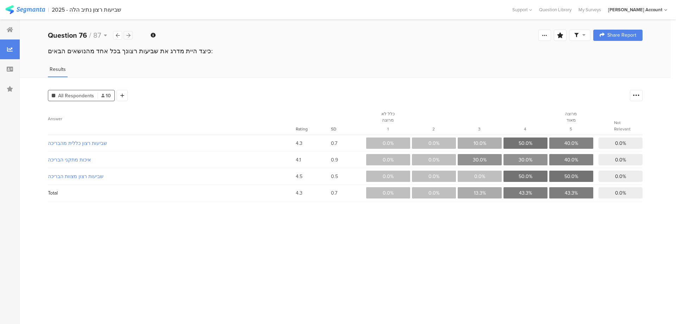
click at [130, 34] on icon at bounding box center [128, 35] width 4 height 5
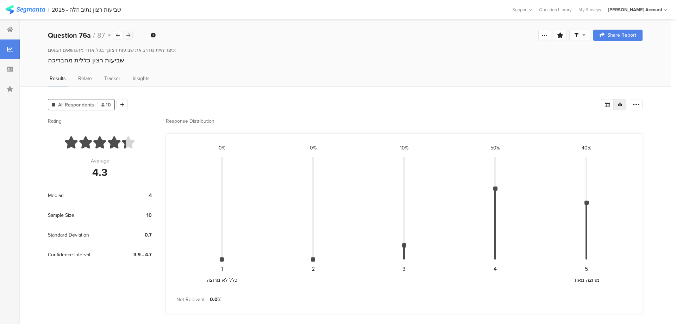
click at [130, 34] on icon at bounding box center [128, 35] width 4 height 5
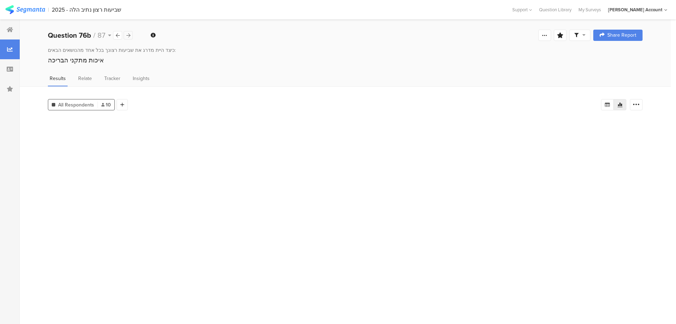
click at [130, 34] on icon at bounding box center [128, 35] width 4 height 5
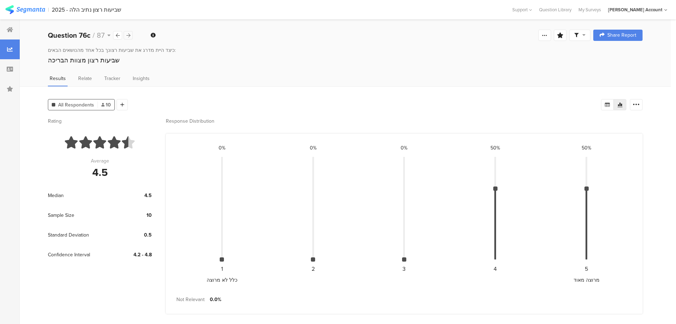
click at [130, 34] on icon at bounding box center [128, 35] width 4 height 5
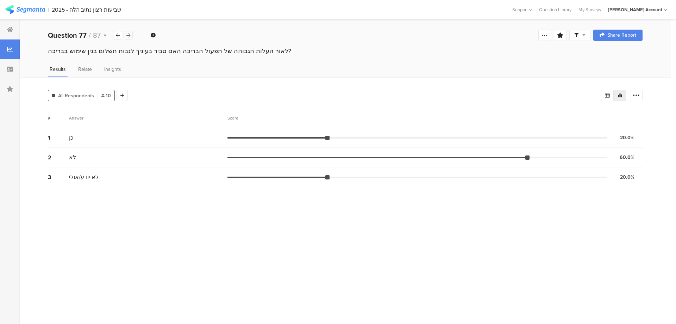
click at [130, 34] on icon at bounding box center [128, 35] width 4 height 5
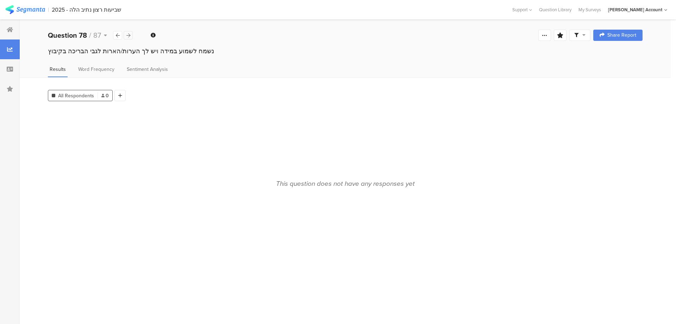
click at [130, 34] on icon at bounding box center [128, 35] width 4 height 5
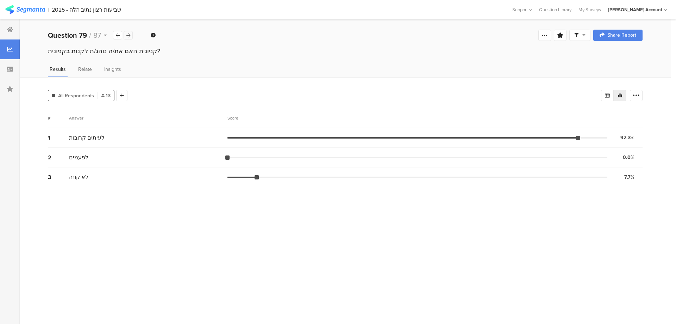
click at [130, 34] on icon at bounding box center [128, 35] width 4 height 5
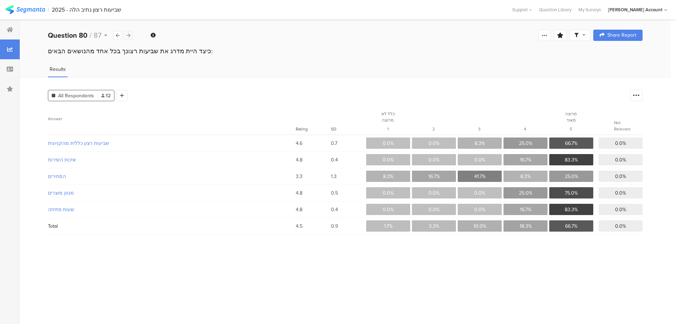
click at [130, 34] on icon at bounding box center [128, 35] width 4 height 5
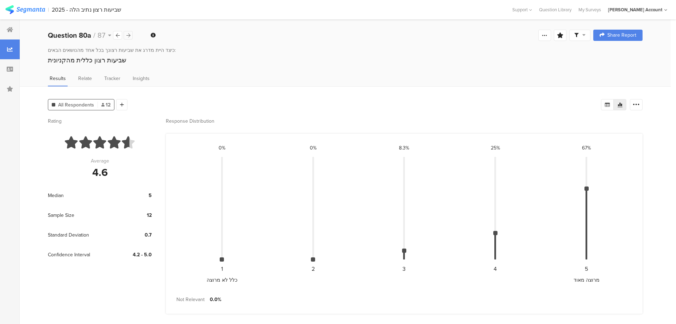
click at [130, 34] on icon at bounding box center [128, 35] width 4 height 5
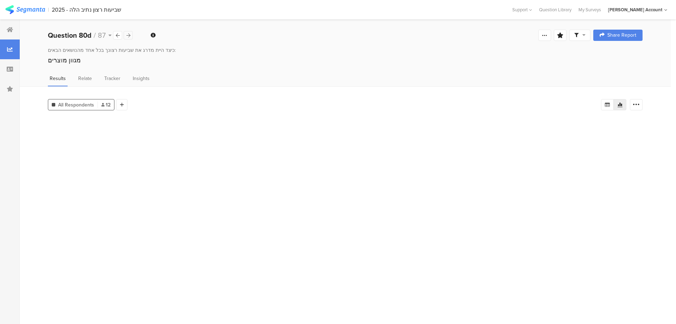
click at [130, 34] on icon at bounding box center [128, 35] width 4 height 5
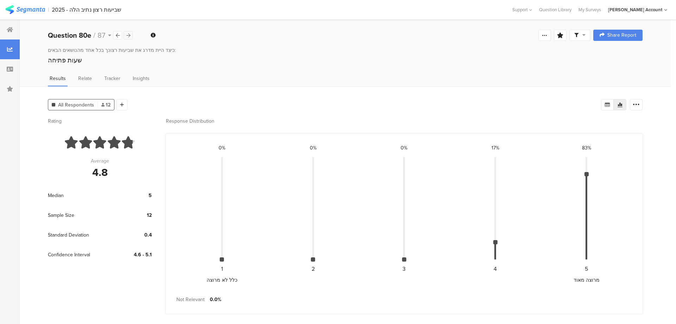
click at [130, 34] on icon at bounding box center [128, 35] width 4 height 5
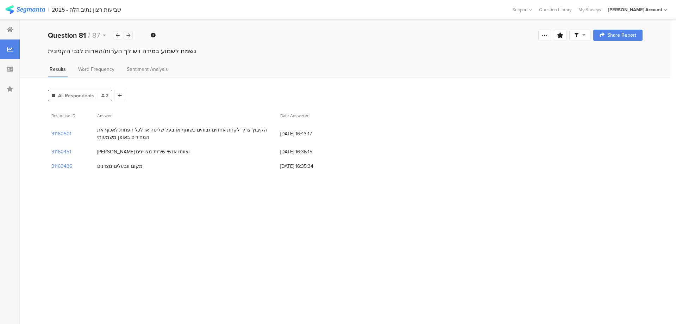
click at [130, 34] on icon at bounding box center [128, 35] width 4 height 5
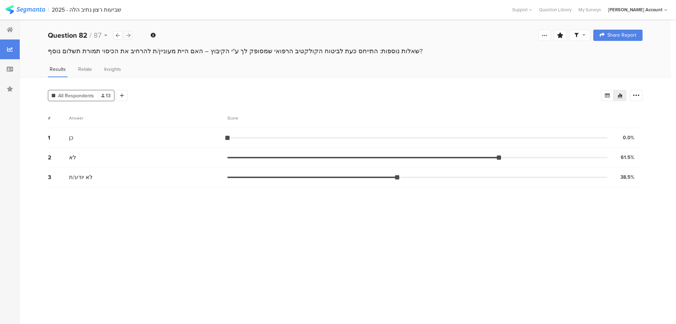
click at [130, 34] on icon at bounding box center [128, 35] width 4 height 5
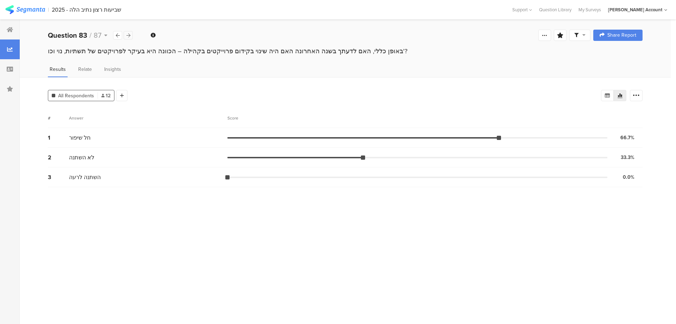
click at [130, 34] on icon at bounding box center [128, 35] width 4 height 5
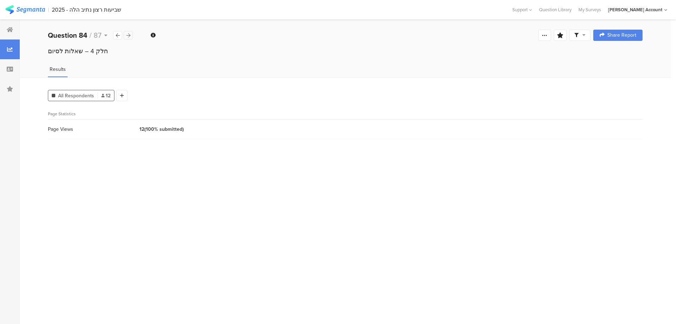
click at [130, 34] on icon at bounding box center [128, 35] width 4 height 5
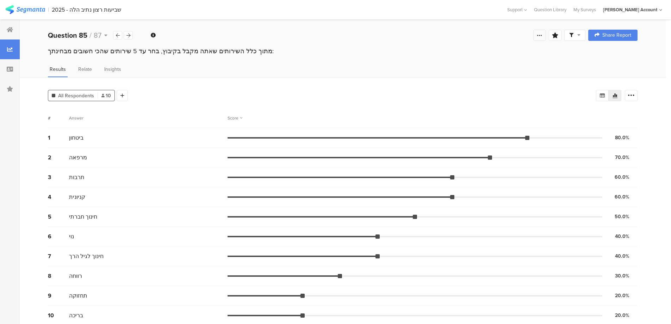
click at [540, 33] on div at bounding box center [539, 35] width 13 height 11
click at [488, 90] on link "Edit survey" at bounding box center [494, 91] width 113 height 16
click at [132, 36] on div at bounding box center [128, 35] width 9 height 8
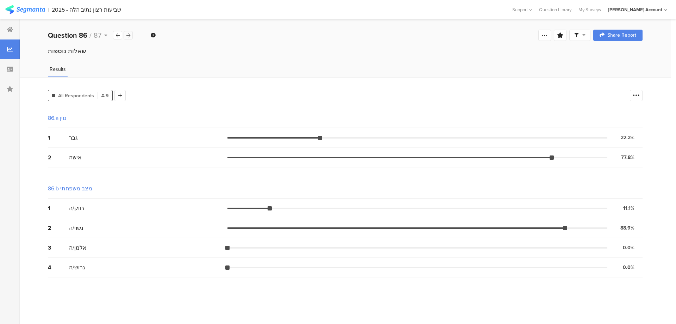
click at [131, 36] on div at bounding box center [128, 35] width 9 height 8
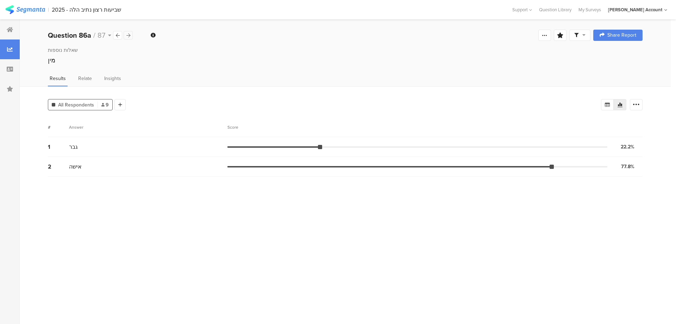
click at [131, 36] on div at bounding box center [128, 35] width 9 height 8
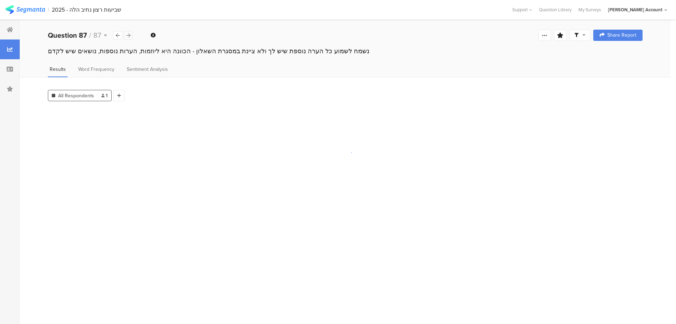
click at [131, 36] on div at bounding box center [128, 35] width 9 height 8
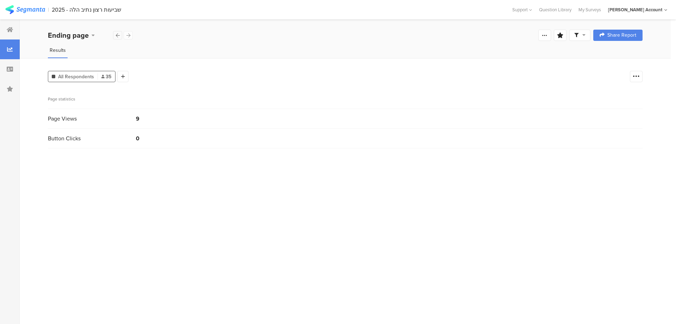
click at [119, 36] on icon at bounding box center [118, 35] width 4 height 5
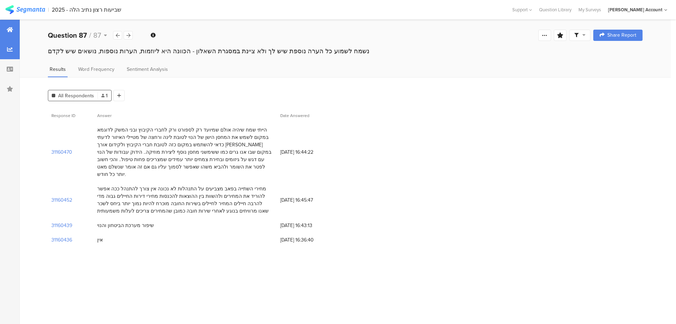
click at [12, 27] on icon at bounding box center [10, 30] width 6 height 6
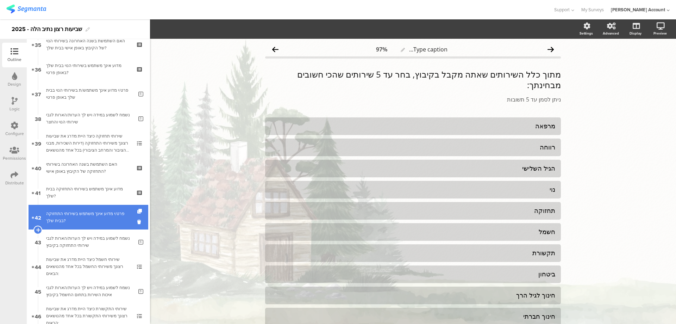
scroll to position [1177, 0]
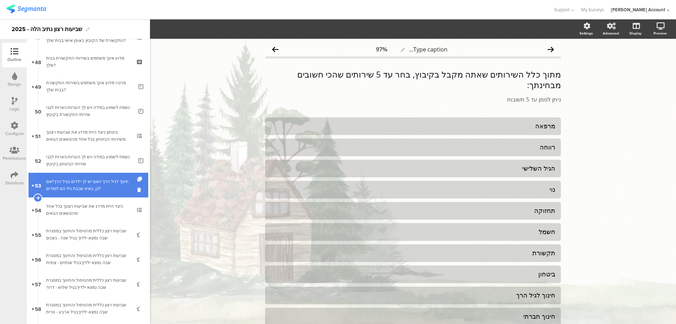
click at [82, 184] on div "חינוך לגיל הרך האם יש לך ילדים בגיל הרך?אם כן, באיזו שכבת גיל הם לומדים?" at bounding box center [88, 185] width 84 height 14
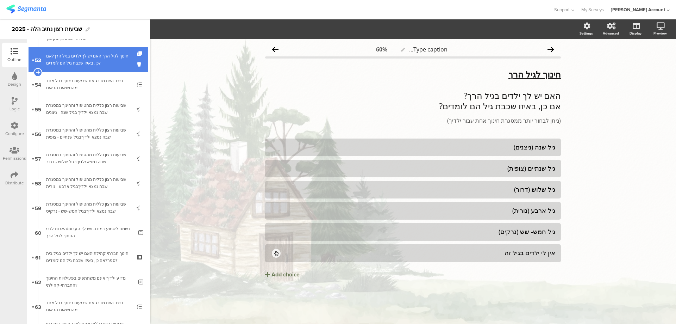
scroll to position [1318, 0]
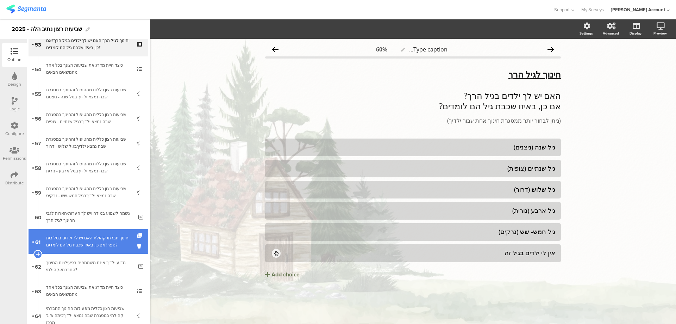
click at [110, 240] on div "חינוך חברתי קהילתיהאם יש לך ילדים בגיל בית ספר?אם כן, באיזו שכבת גיל הם לומדים?" at bounding box center [88, 241] width 84 height 14
